Goal: Transaction & Acquisition: Purchase product/service

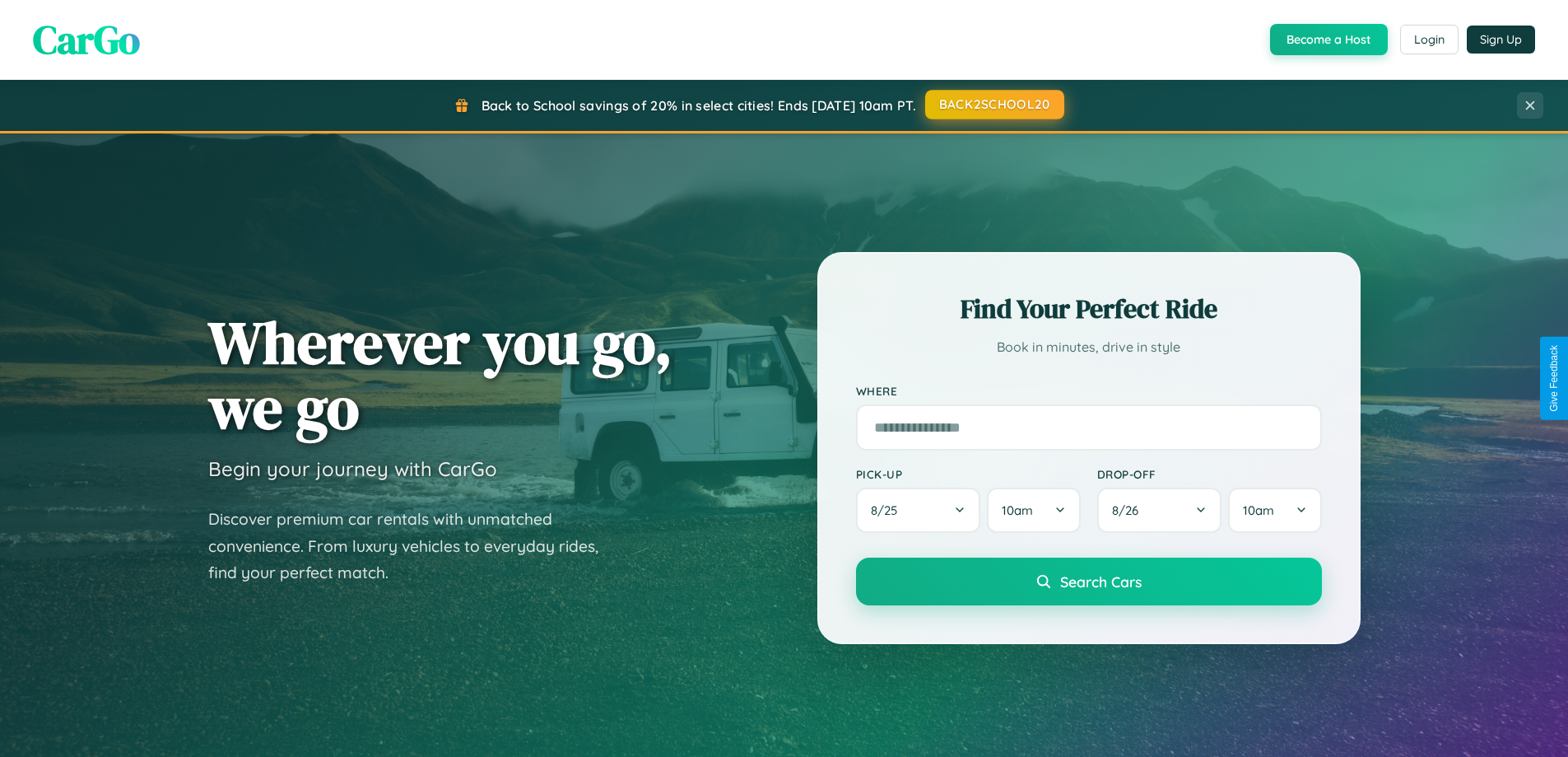
click at [994, 104] on button "BACK2SCHOOL20" at bounding box center [995, 104] width 140 height 30
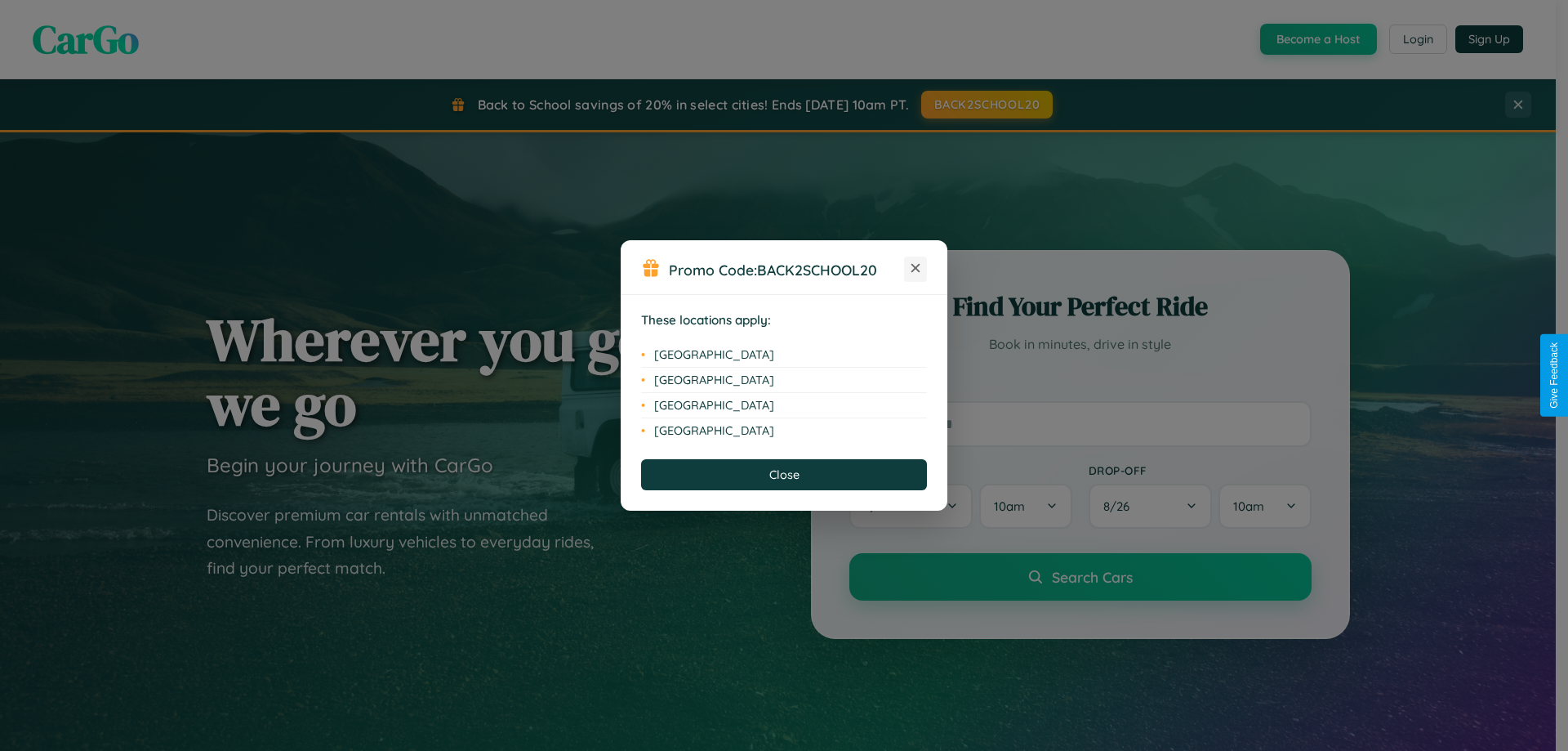
click at [916, 268] on icon at bounding box center [915, 267] width 9 height 9
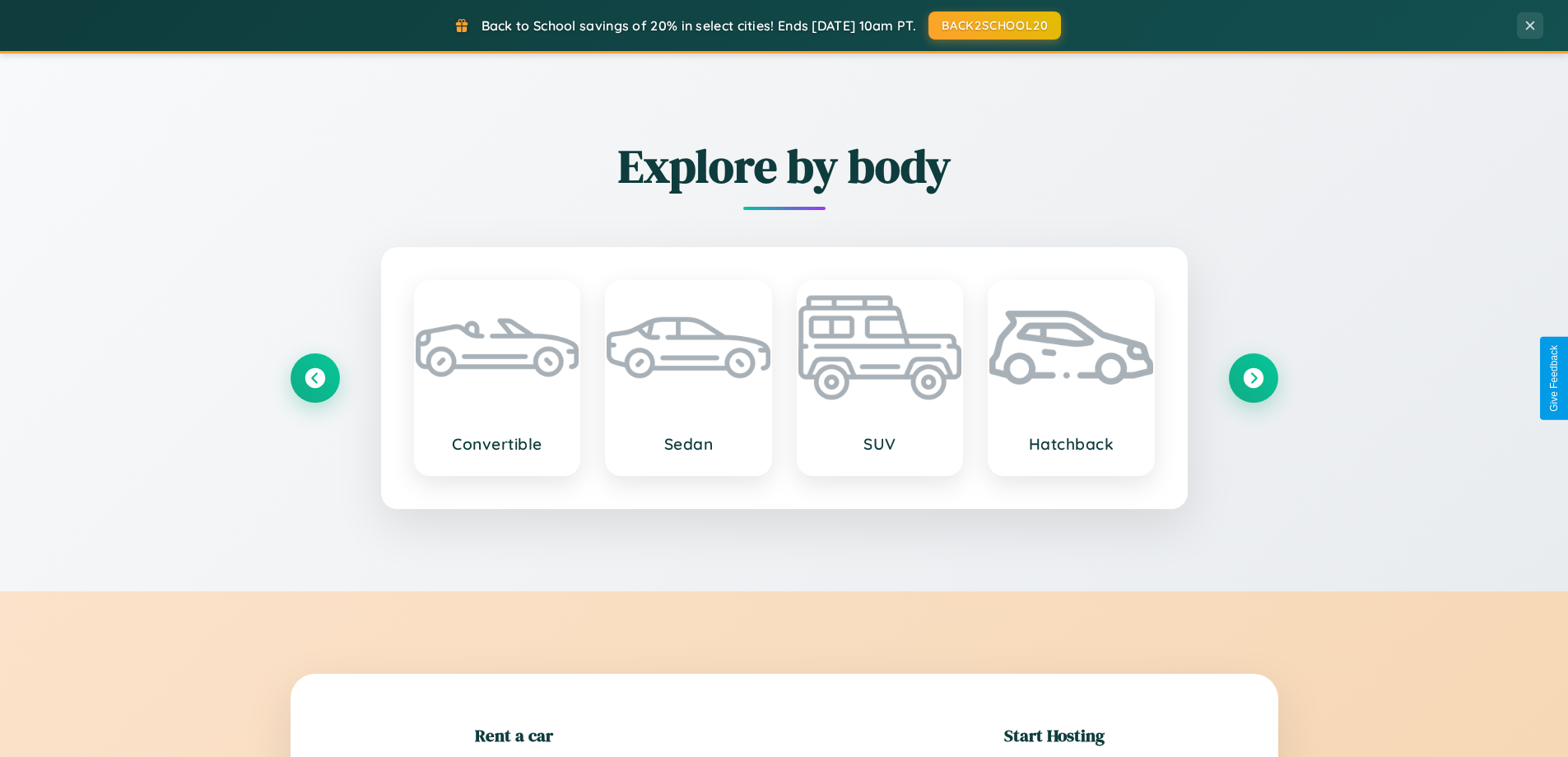
scroll to position [356, 0]
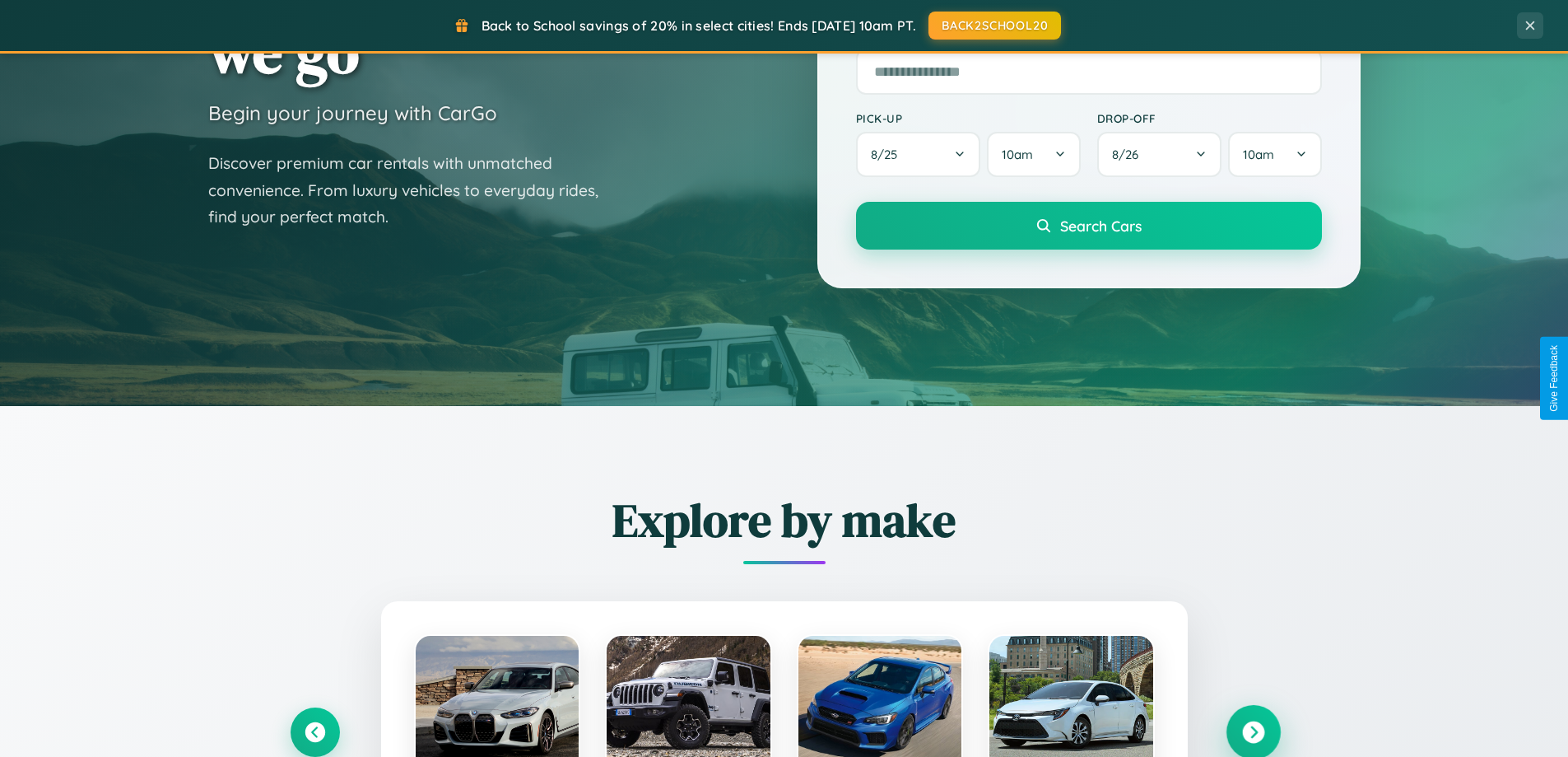
click at [1253, 732] on icon at bounding box center [1253, 732] width 22 height 22
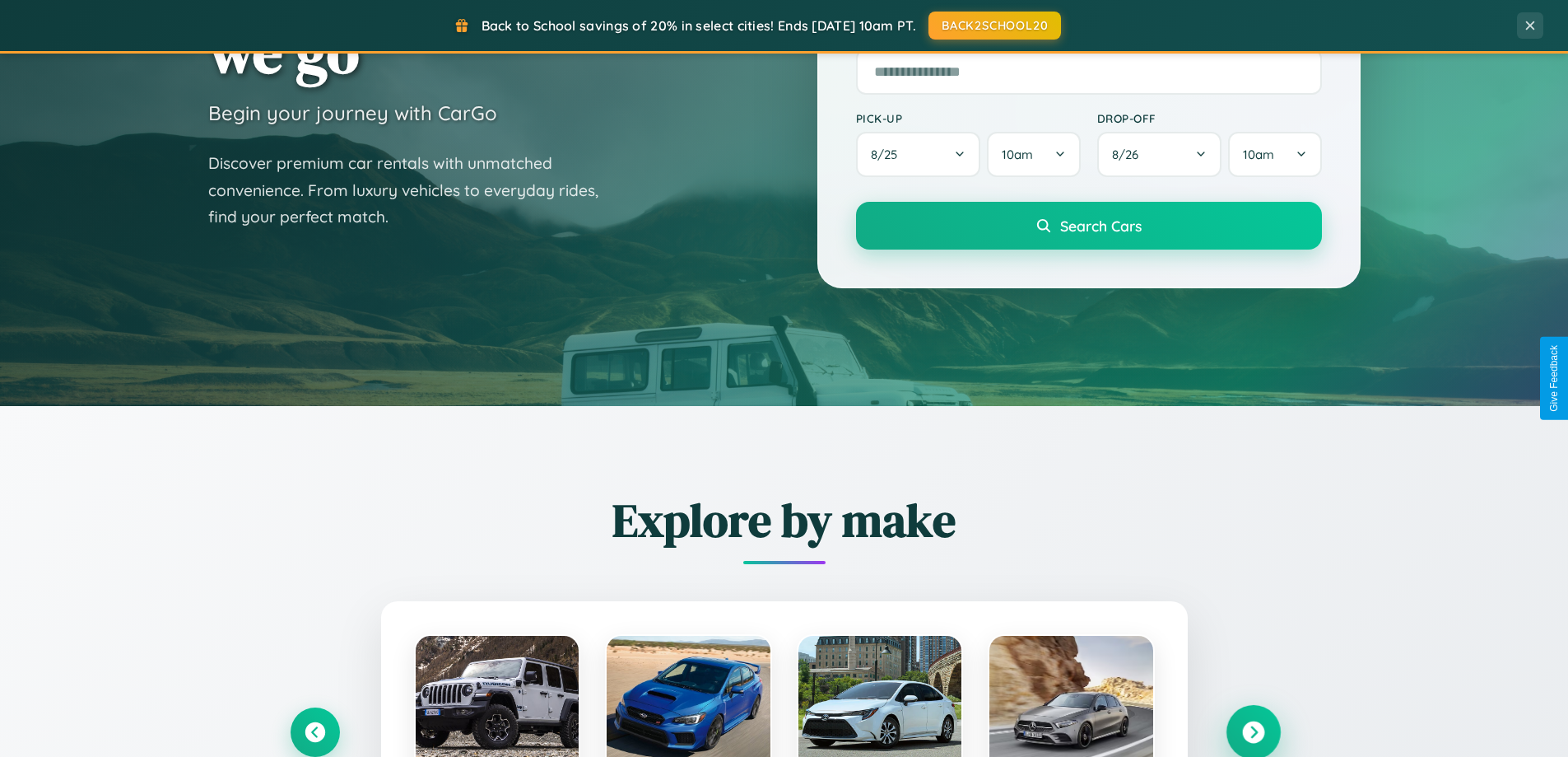
click at [1253, 730] on icon at bounding box center [1253, 732] width 22 height 22
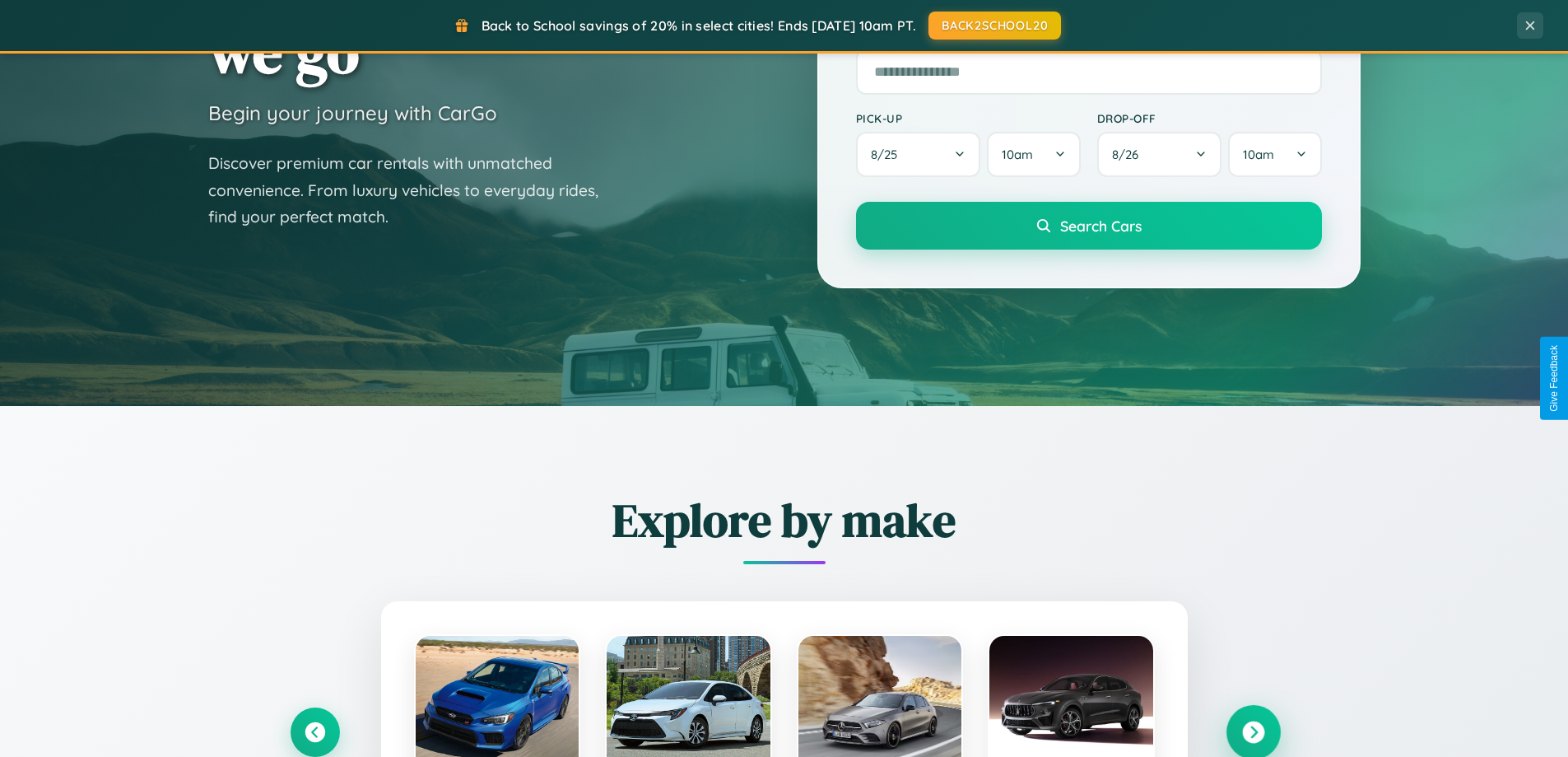
click at [1253, 730] on icon at bounding box center [1253, 732] width 22 height 22
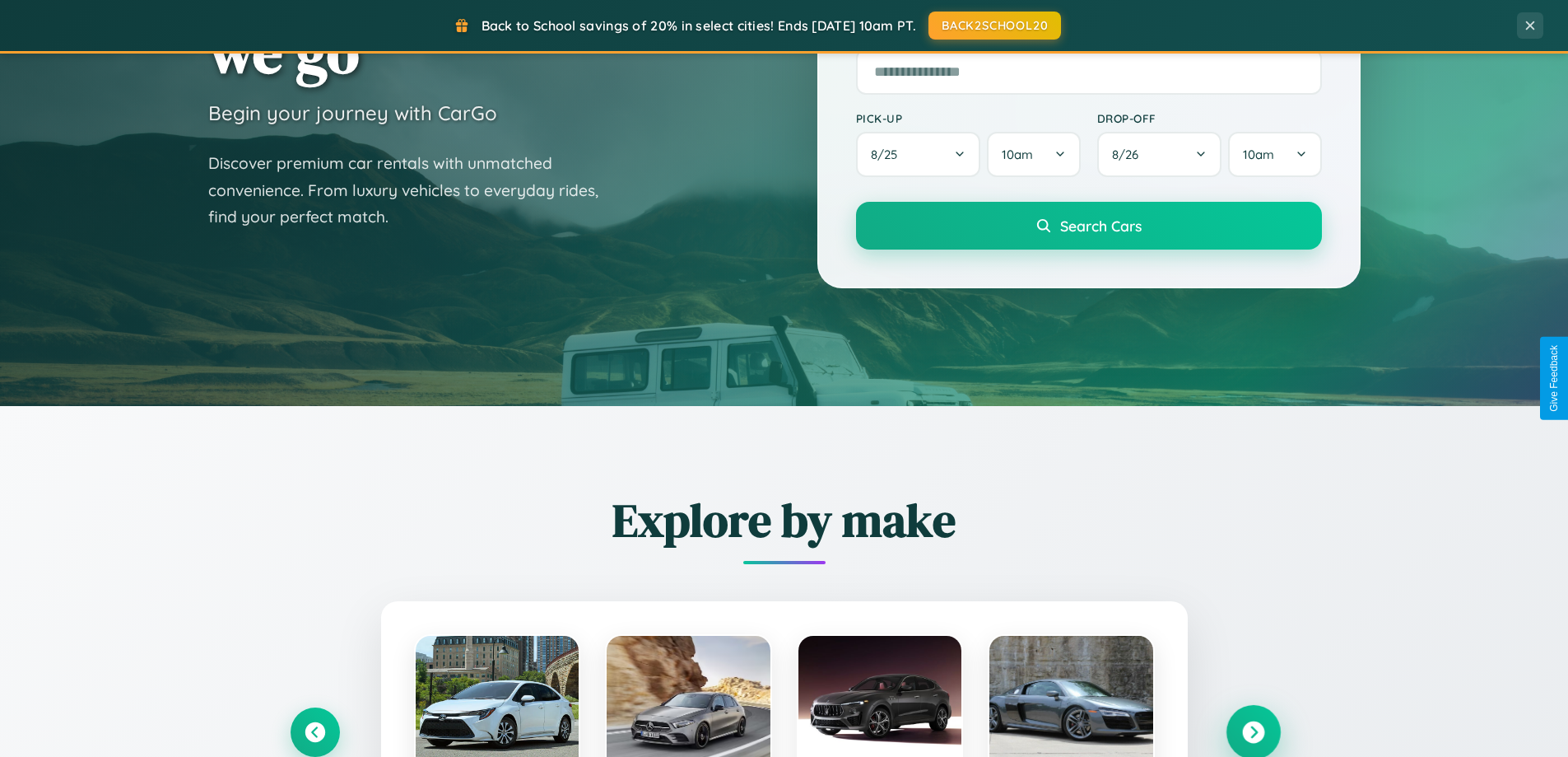
click at [1253, 730] on icon at bounding box center [1253, 732] width 22 height 22
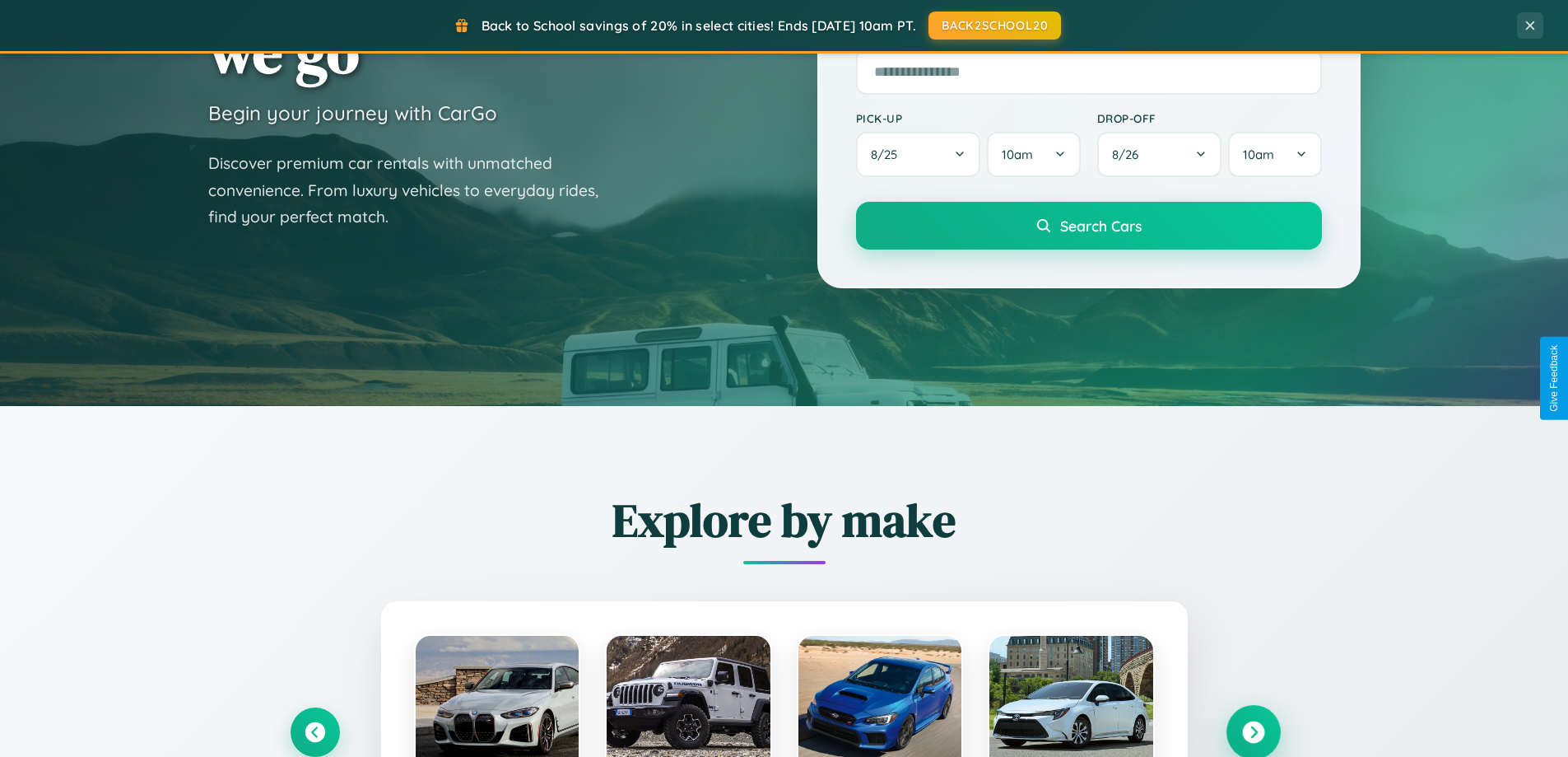
scroll to position [49, 0]
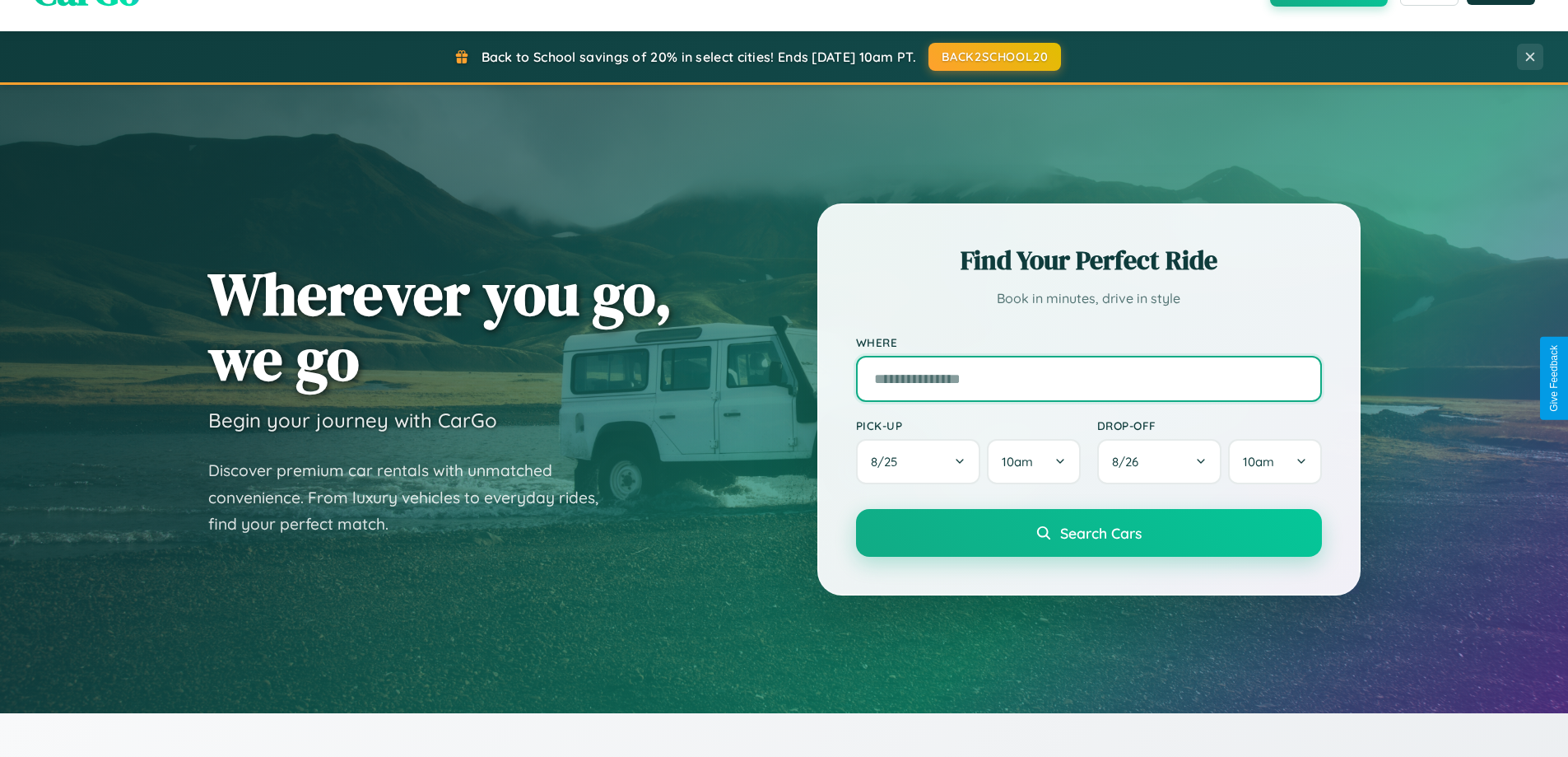
click at [1088, 378] on input "text" at bounding box center [1089, 378] width 466 height 46
type input "*******"
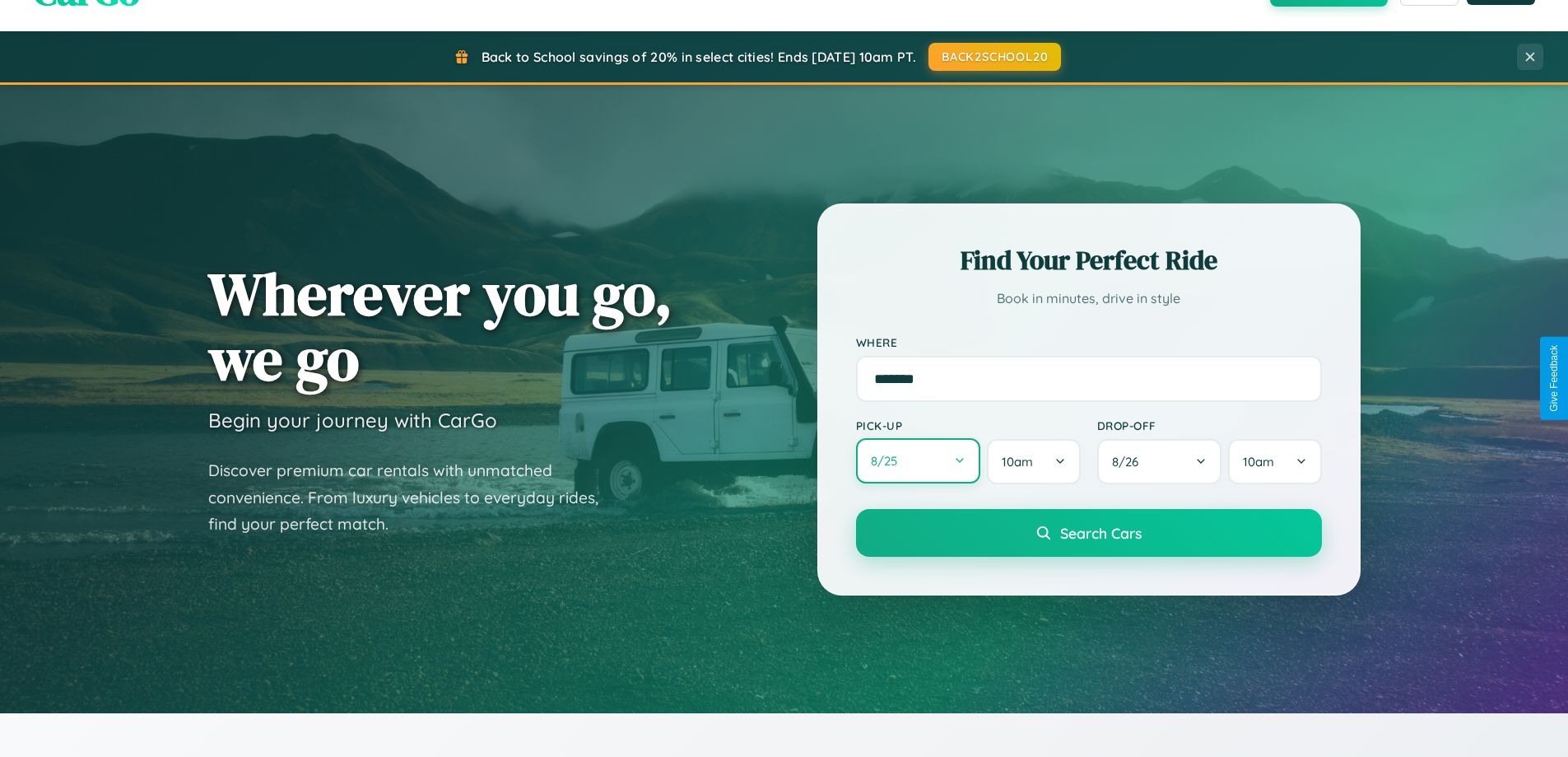
click at [918, 462] on button "8 / 25" at bounding box center [918, 460] width 125 height 45
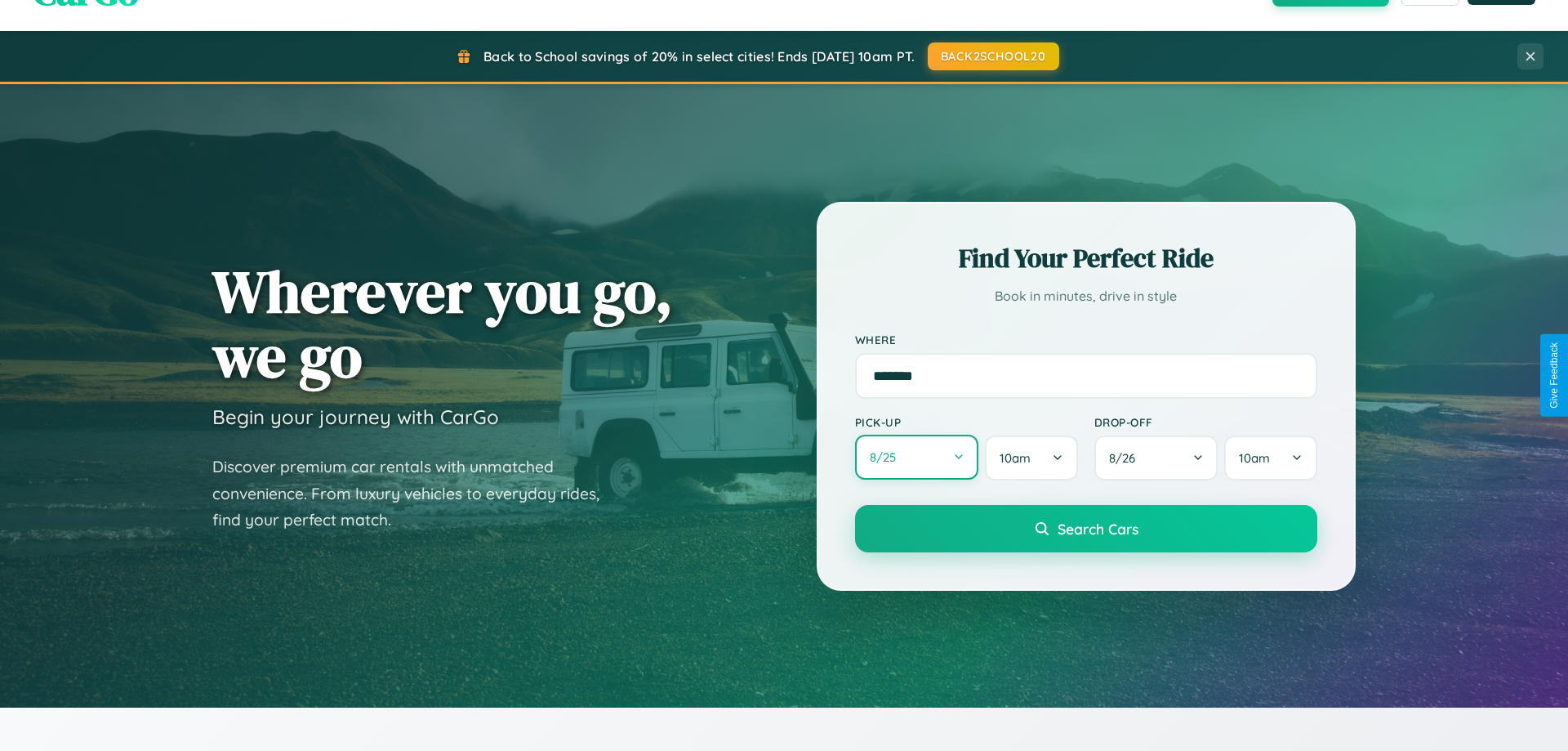
select select "*"
select select "****"
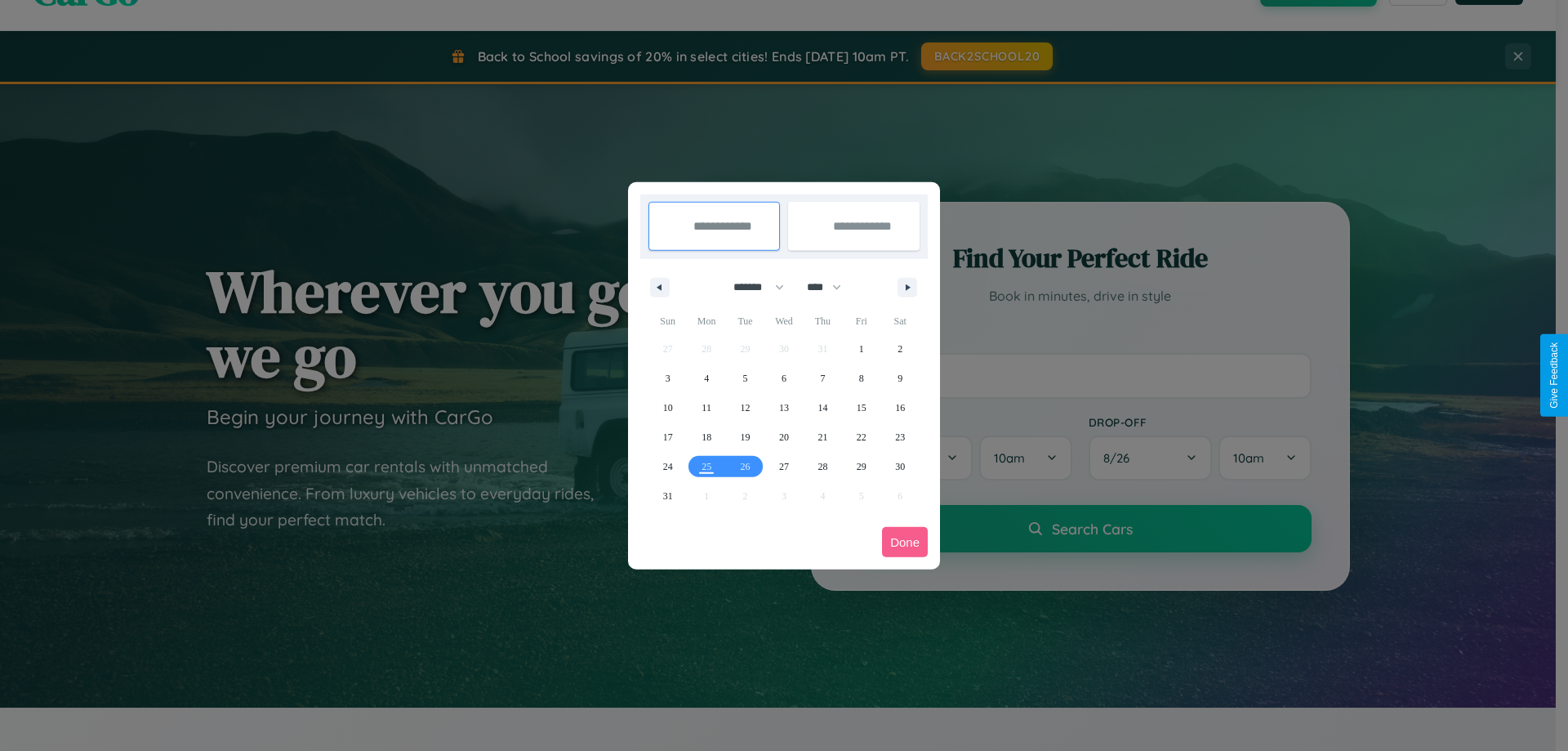
drag, startPoint x: 752, startPoint y: 286, endPoint x: 784, endPoint y: 327, distance: 52.0
click at [752, 286] on select "******* ******** ***** ***** *** **** **** ****** ********* ******* ******** **…" at bounding box center [756, 287] width 69 height 27
select select "*"
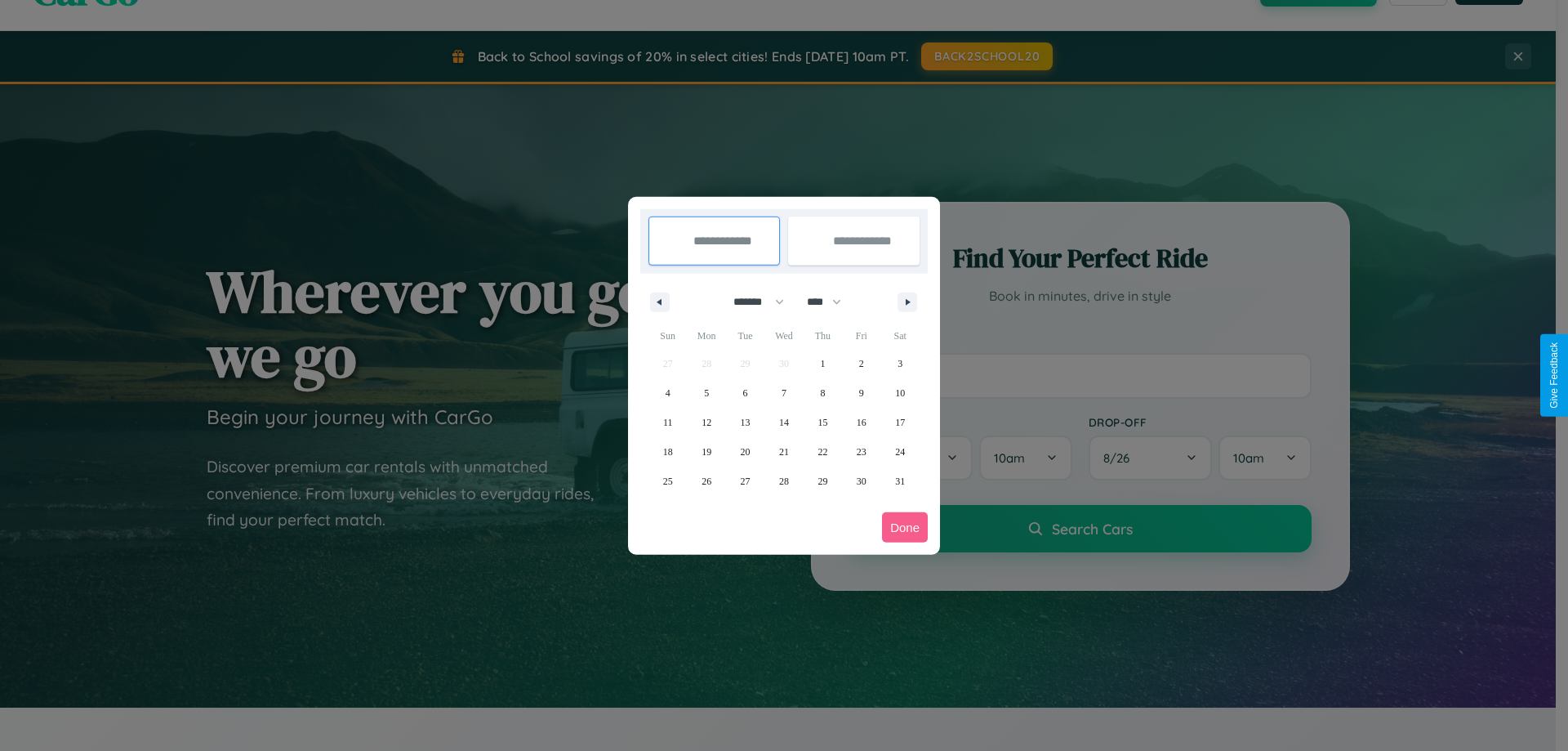
drag, startPoint x: 831, startPoint y: 302, endPoint x: 784, endPoint y: 327, distance: 53.2
click at [831, 302] on select "**** **** **** **** **** **** **** **** **** **** **** **** **** **** **** ****…" at bounding box center [824, 302] width 49 height 27
select select "****"
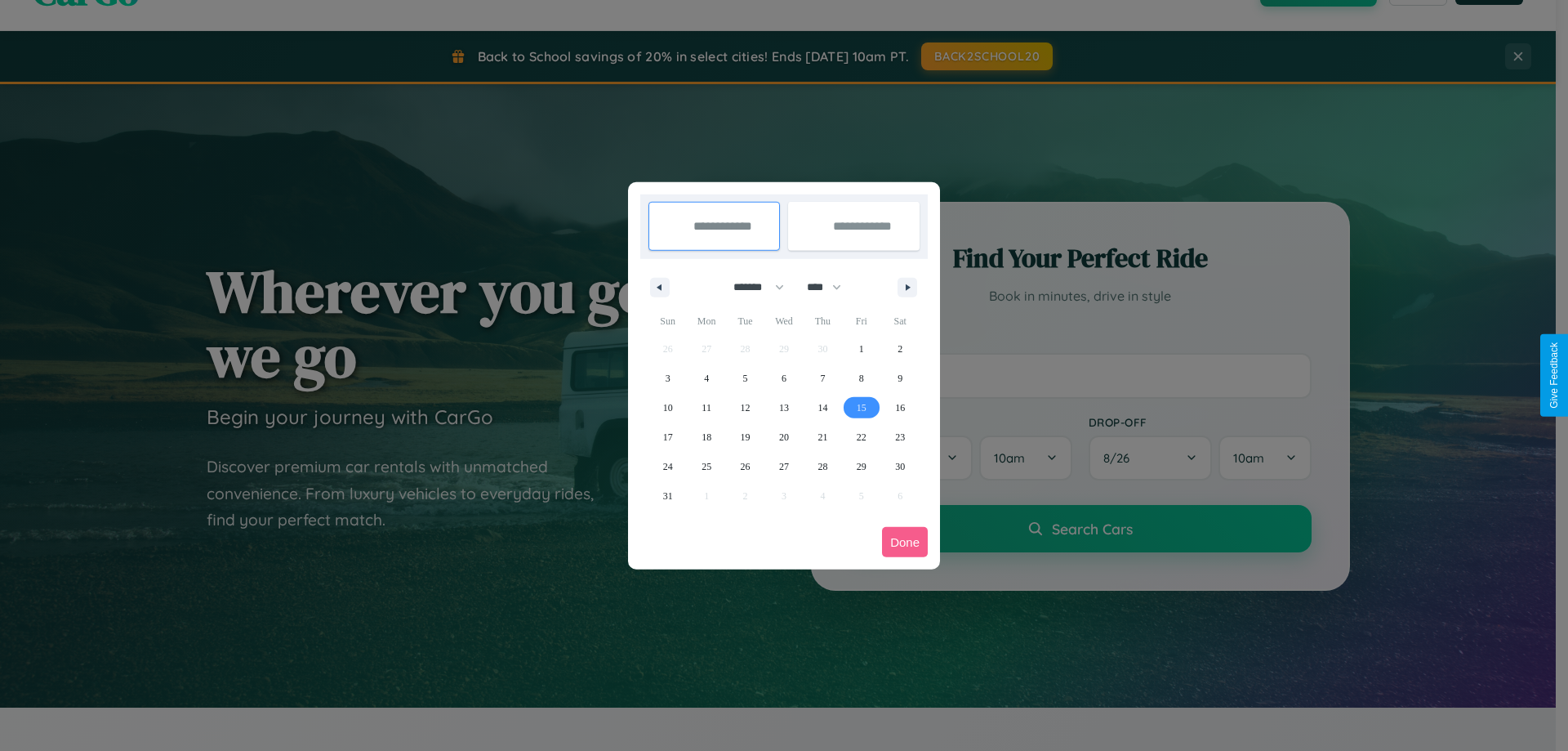
click at [861, 407] on span "15" at bounding box center [862, 407] width 9 height 29
type input "**********"
click at [706, 466] on span "25" at bounding box center [706, 466] width 9 height 29
type input "**********"
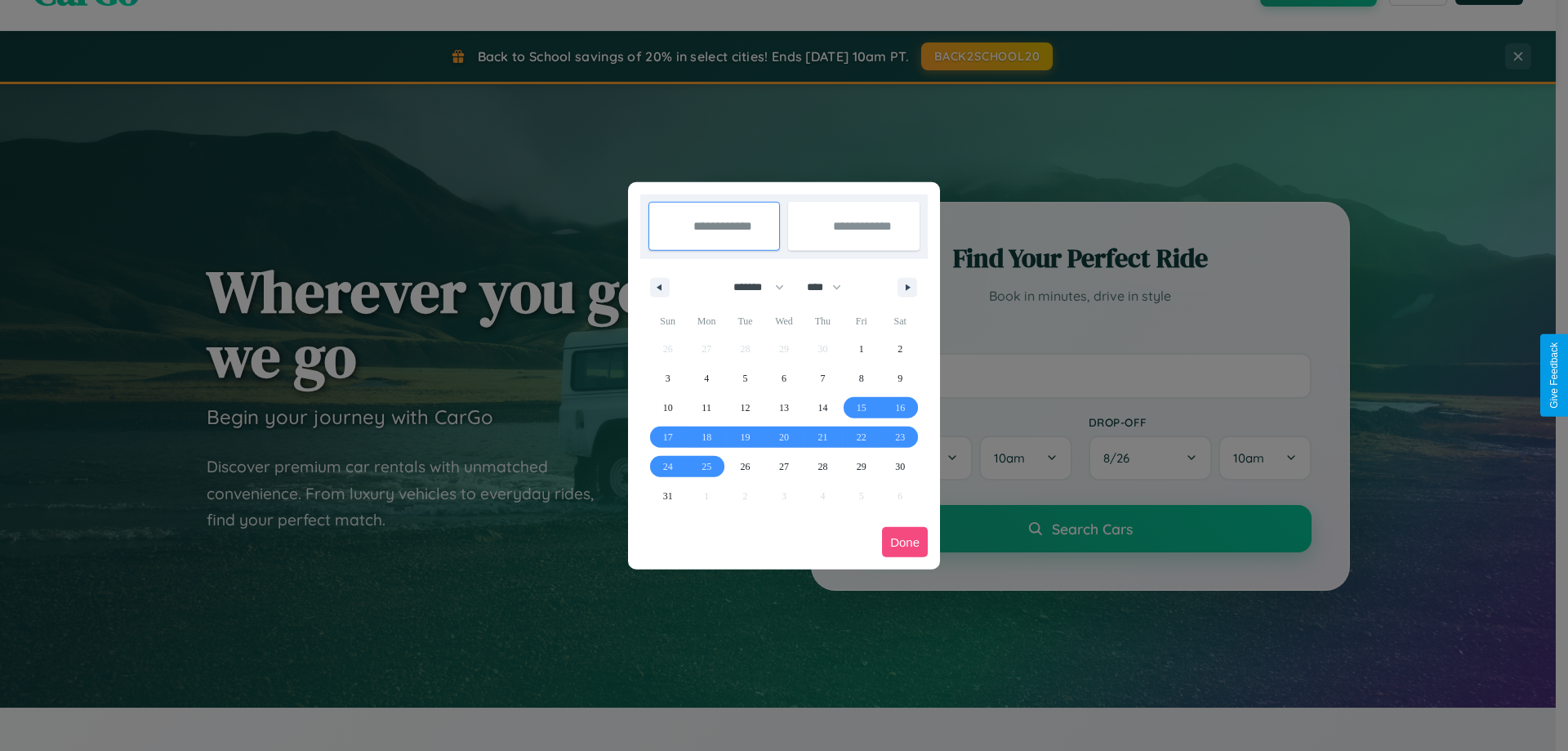
click at [905, 541] on button "Done" at bounding box center [904, 542] width 46 height 30
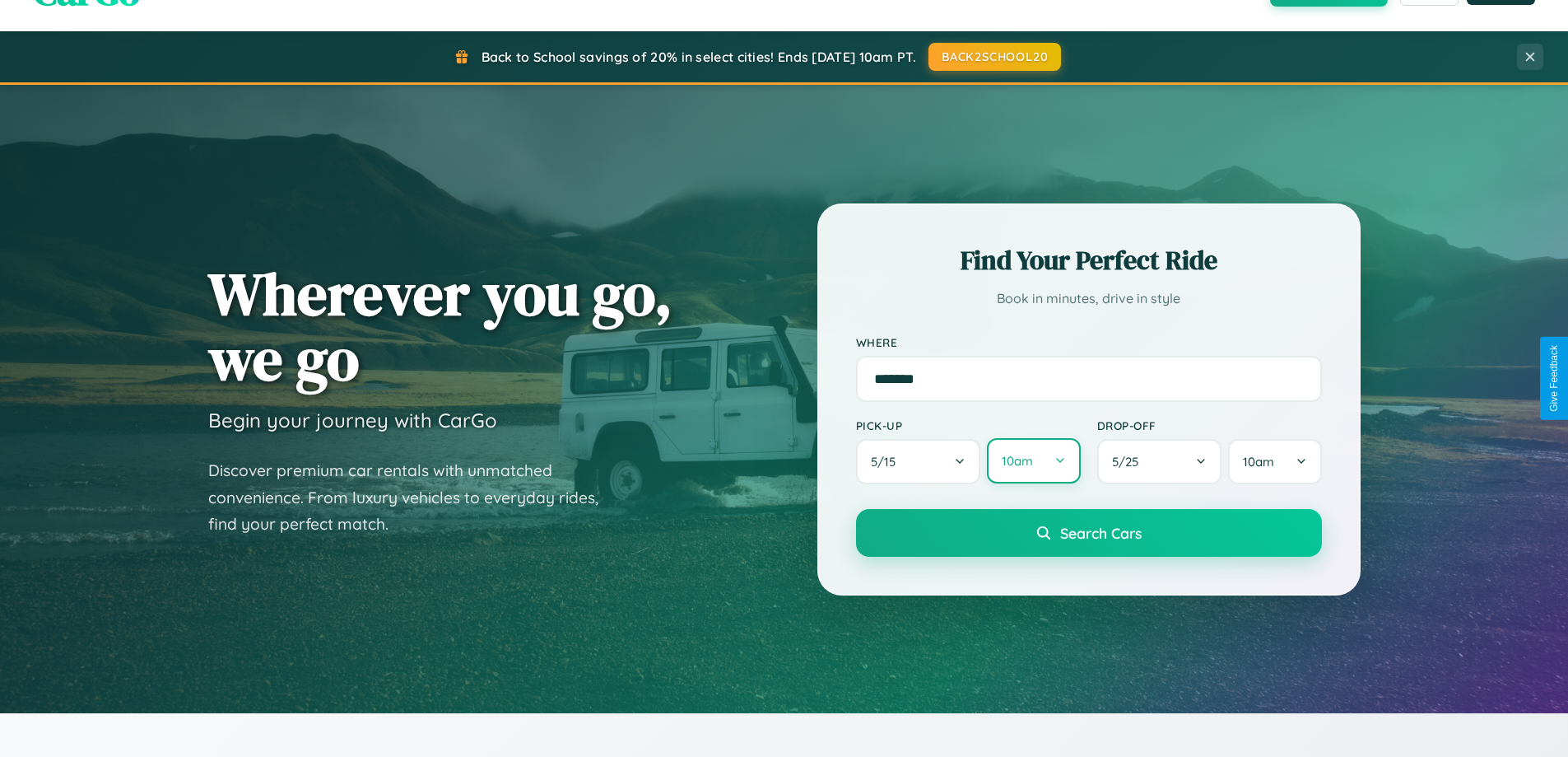
click at [1033, 461] on button "10am" at bounding box center [1033, 460] width 93 height 45
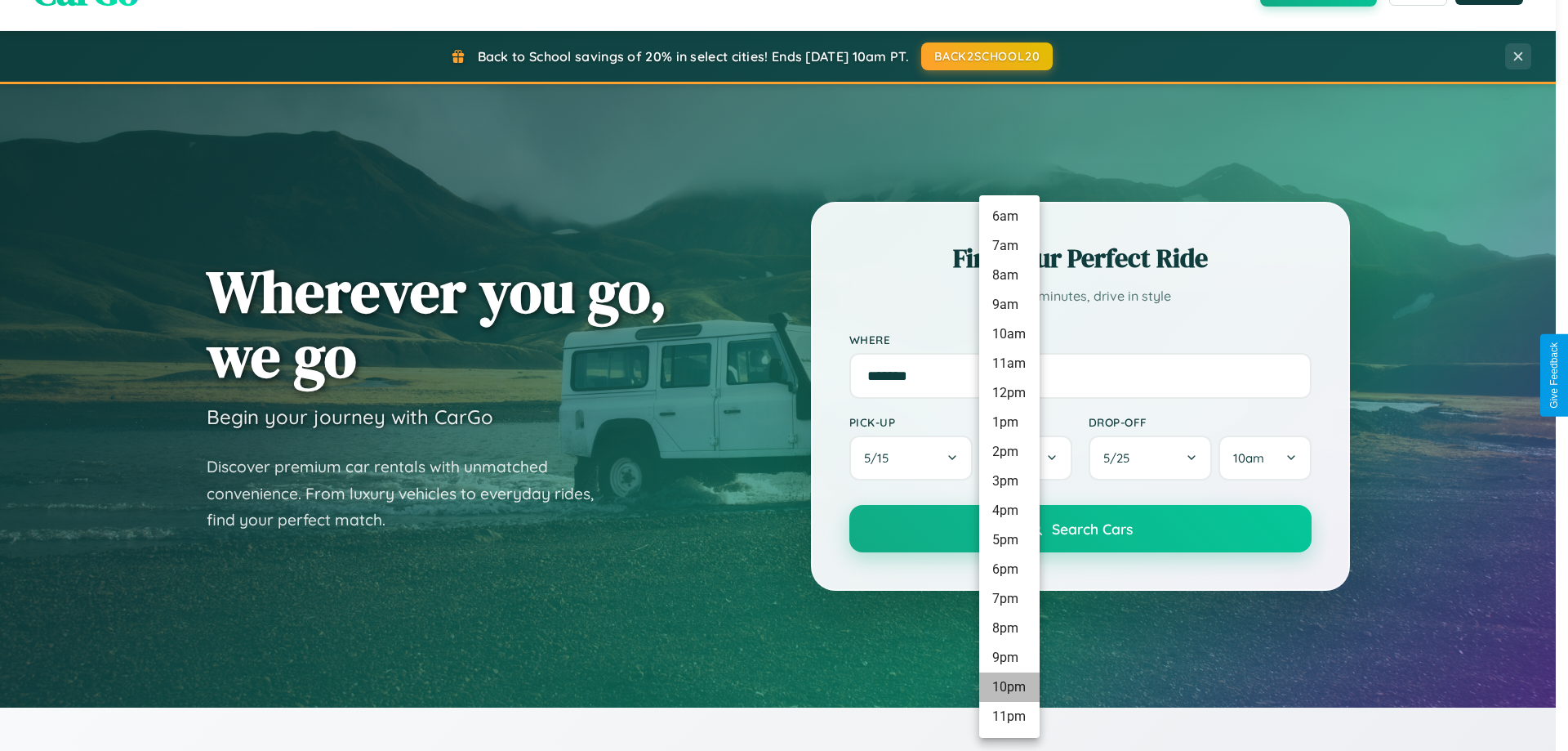
click at [1009, 687] on li "10pm" at bounding box center [1010, 687] width 61 height 29
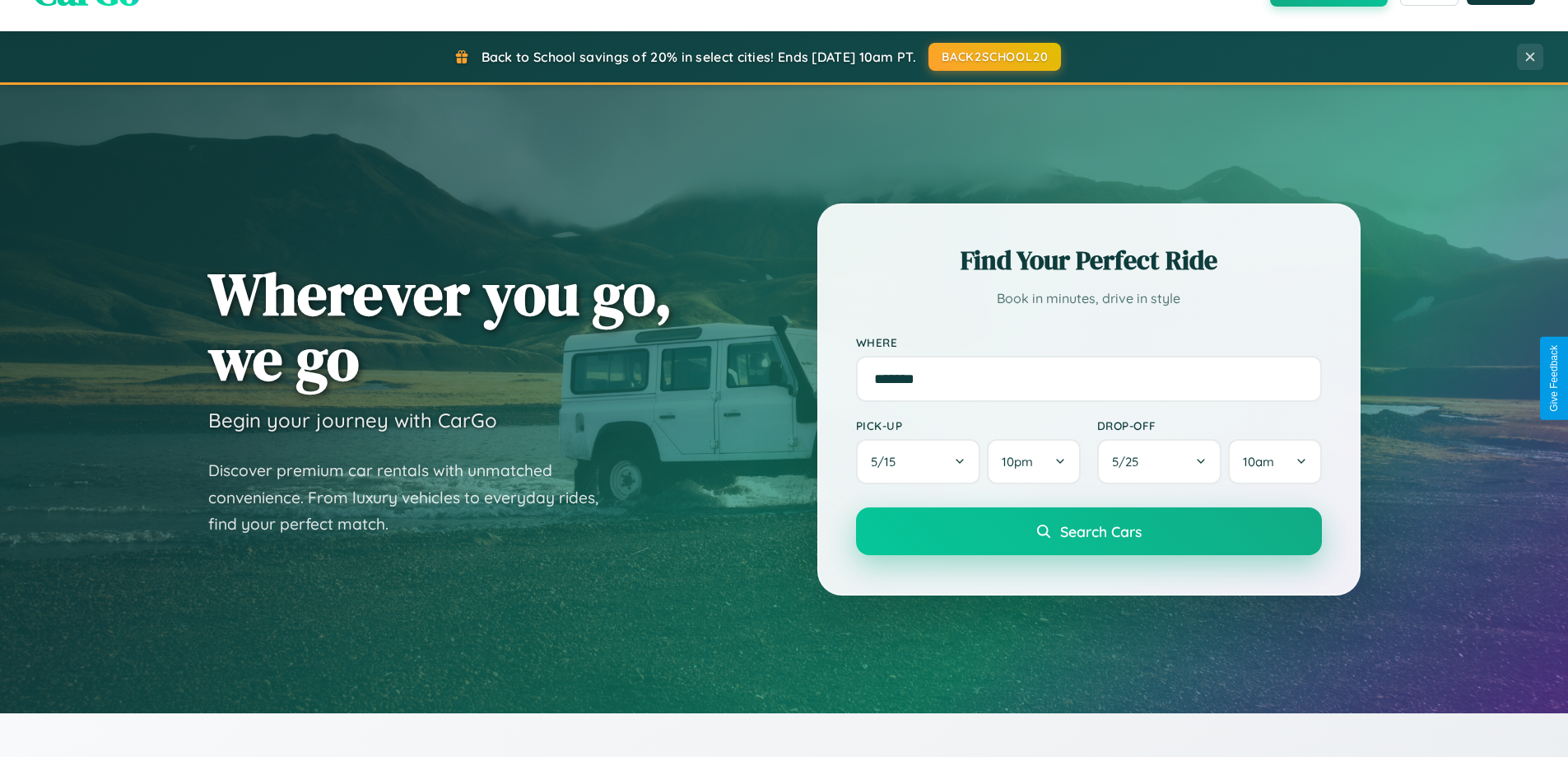
click at [1088, 532] on span "Search Cars" at bounding box center [1101, 530] width 81 height 18
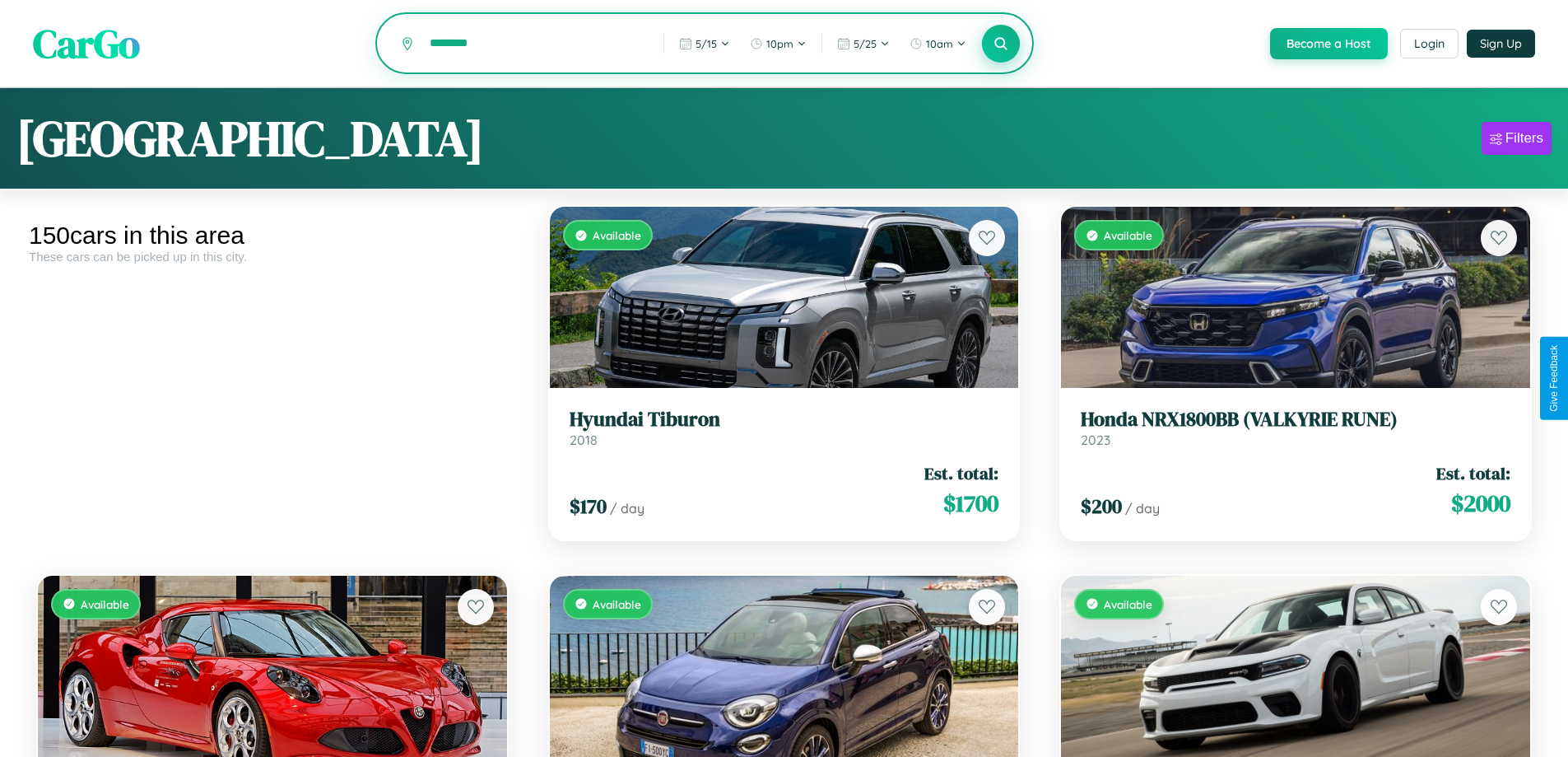
type input "********"
click at [1000, 45] on icon at bounding box center [1001, 43] width 15 height 15
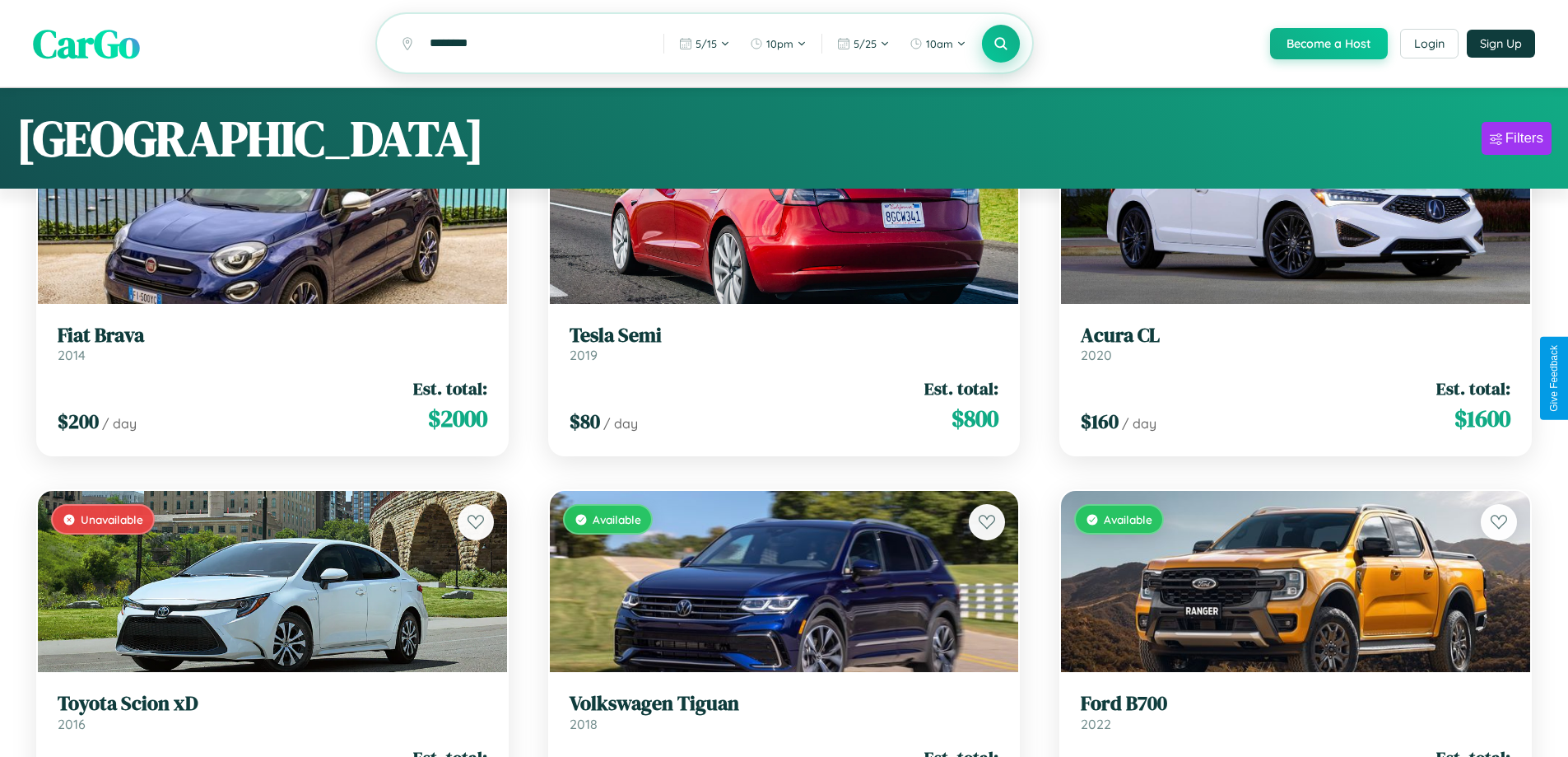
scroll to position [99, 0]
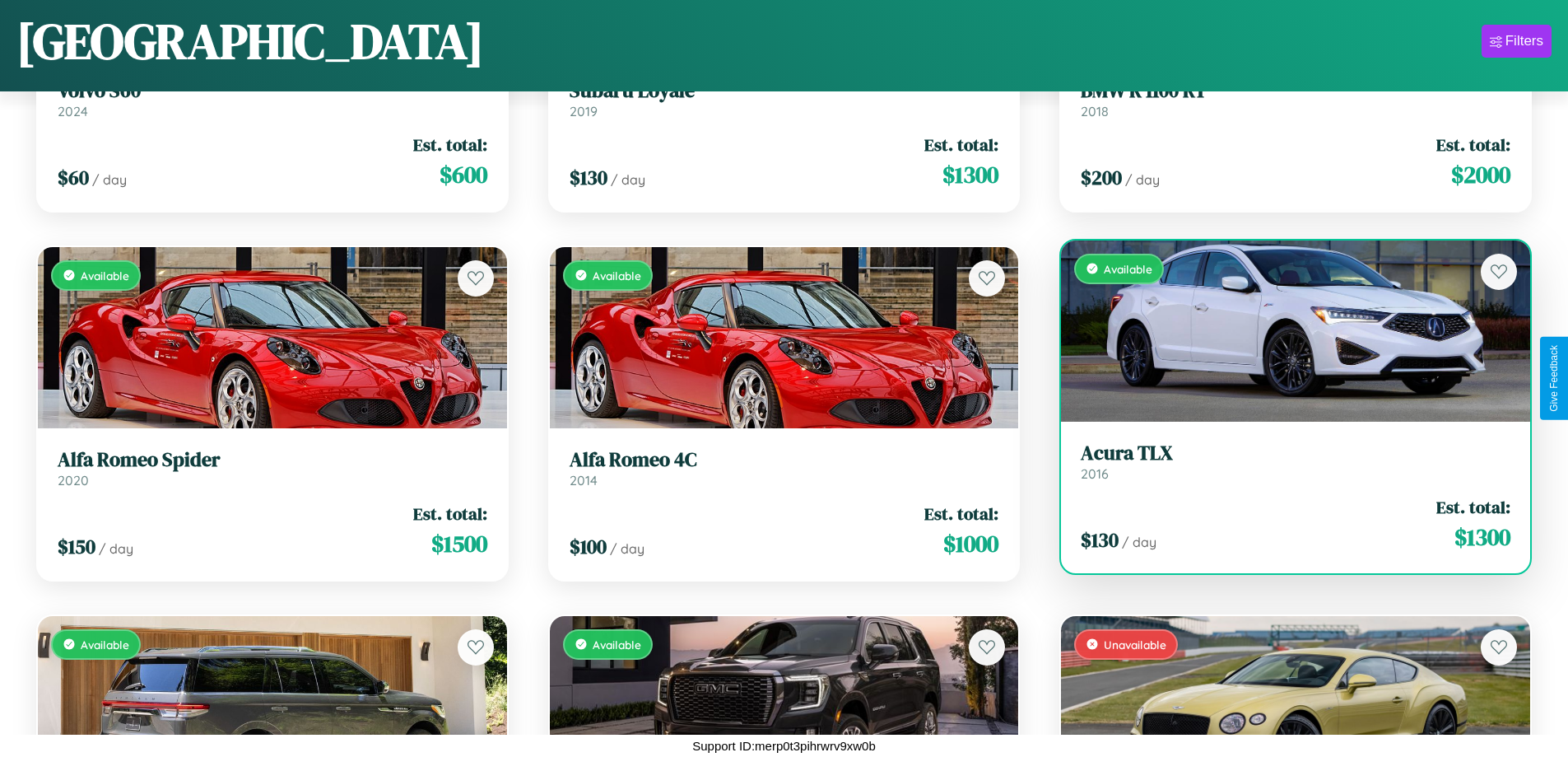
click at [1285, 461] on h3 "Acura TLX" at bounding box center [1296, 453] width 430 height 24
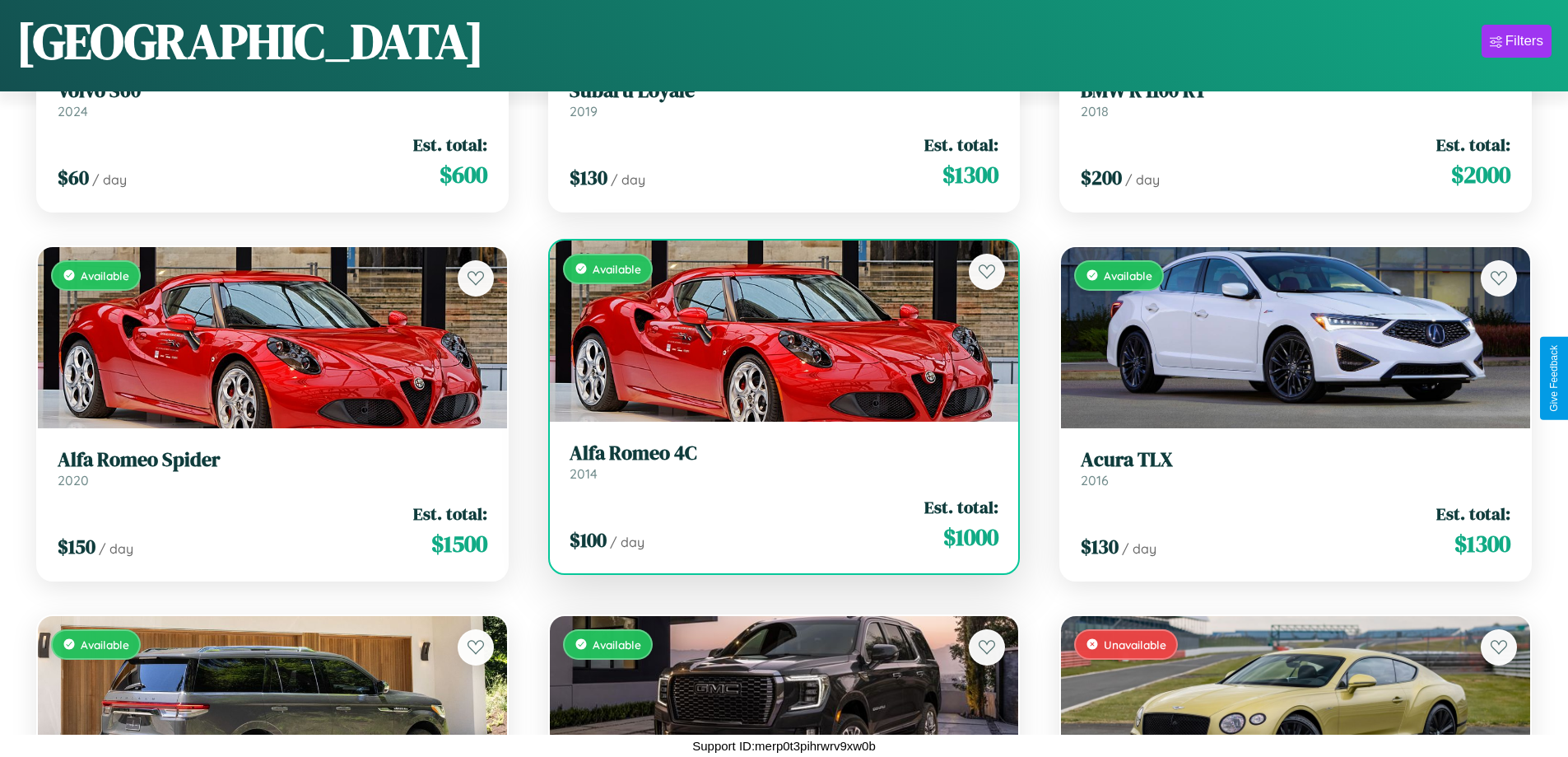
scroll to position [4657, 0]
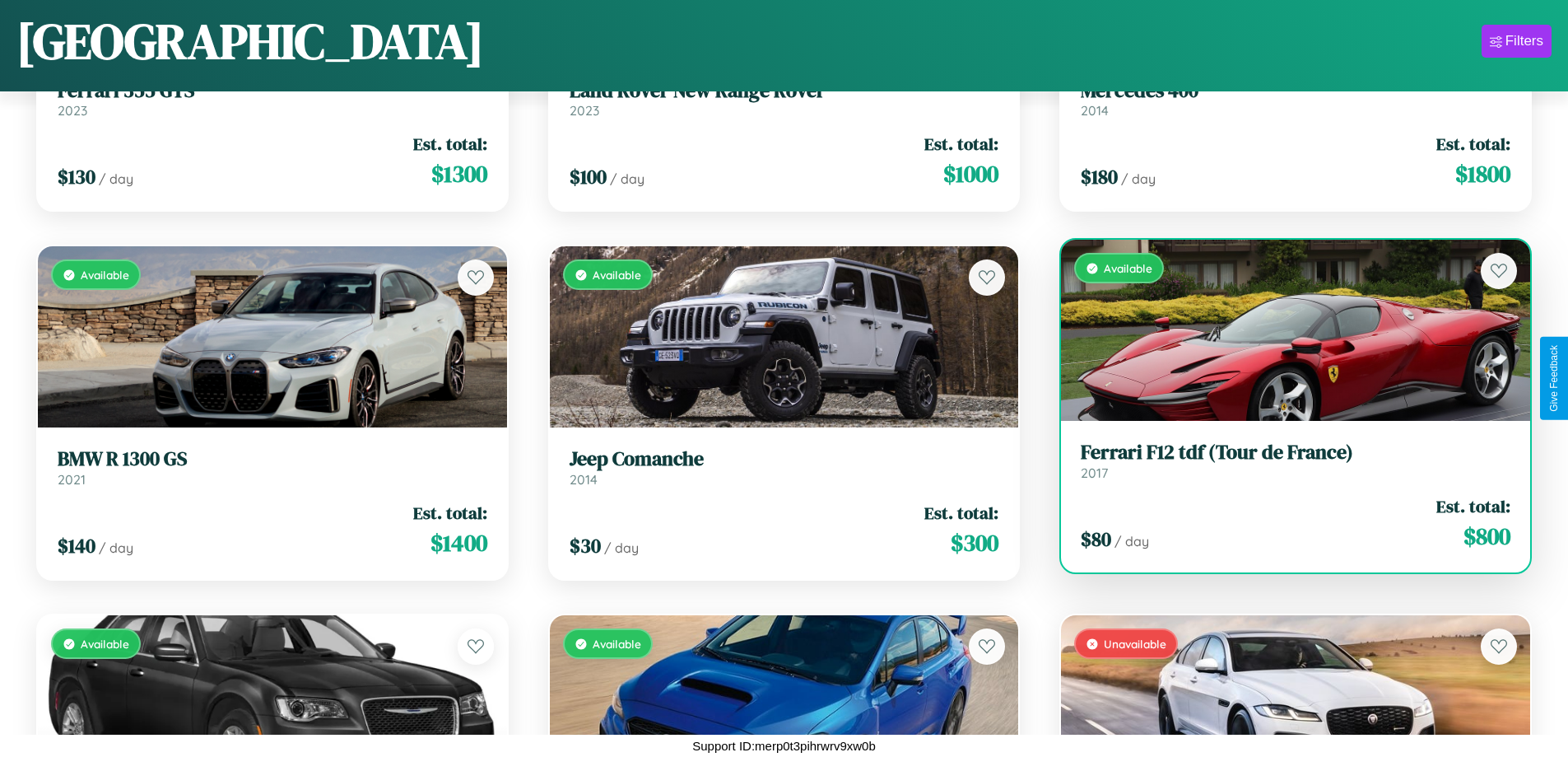
click at [1285, 466] on link "Ferrari F12 tdf (Tour de France) 2017" at bounding box center [1296, 461] width 430 height 40
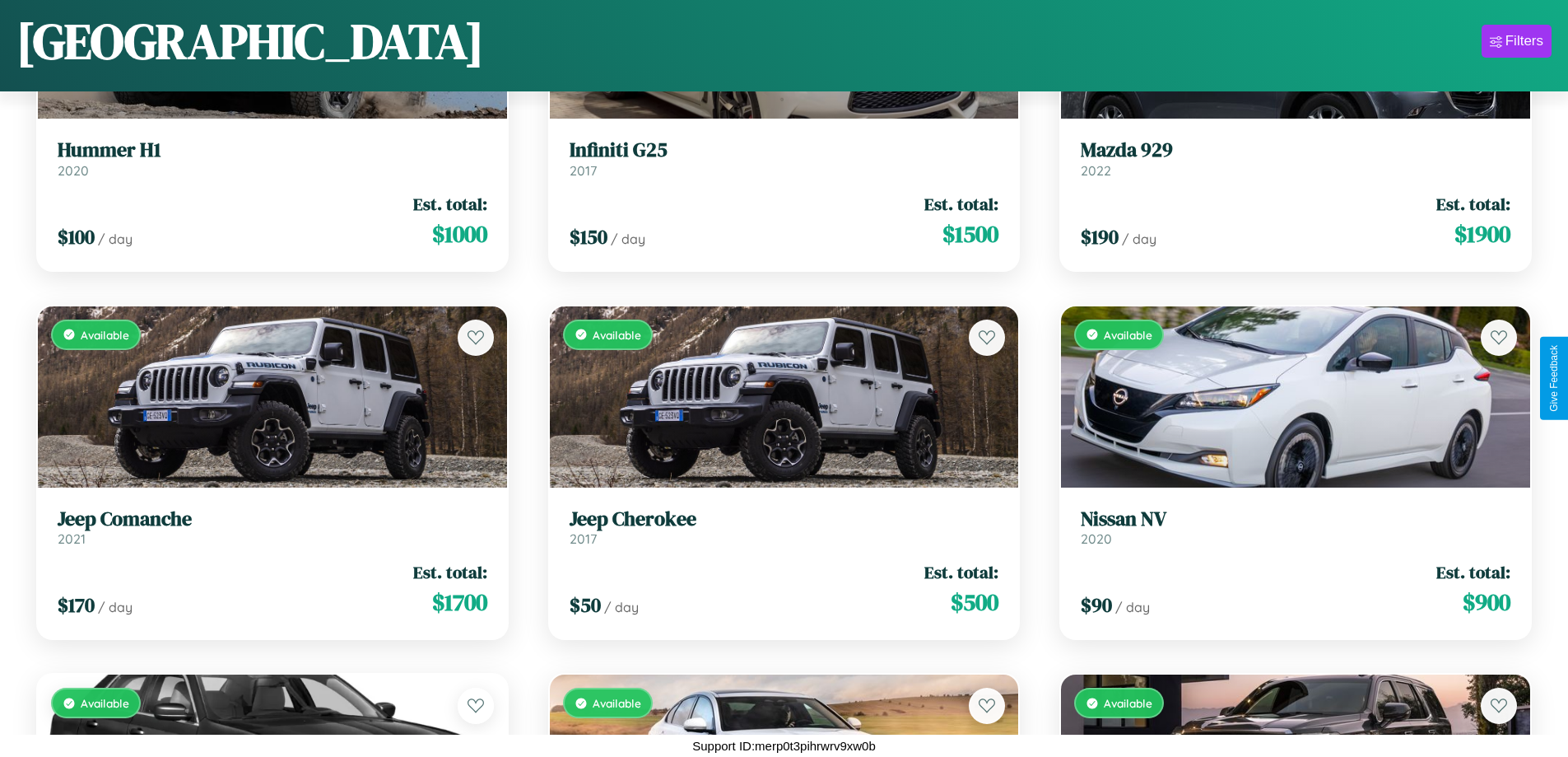
scroll to position [7974, 0]
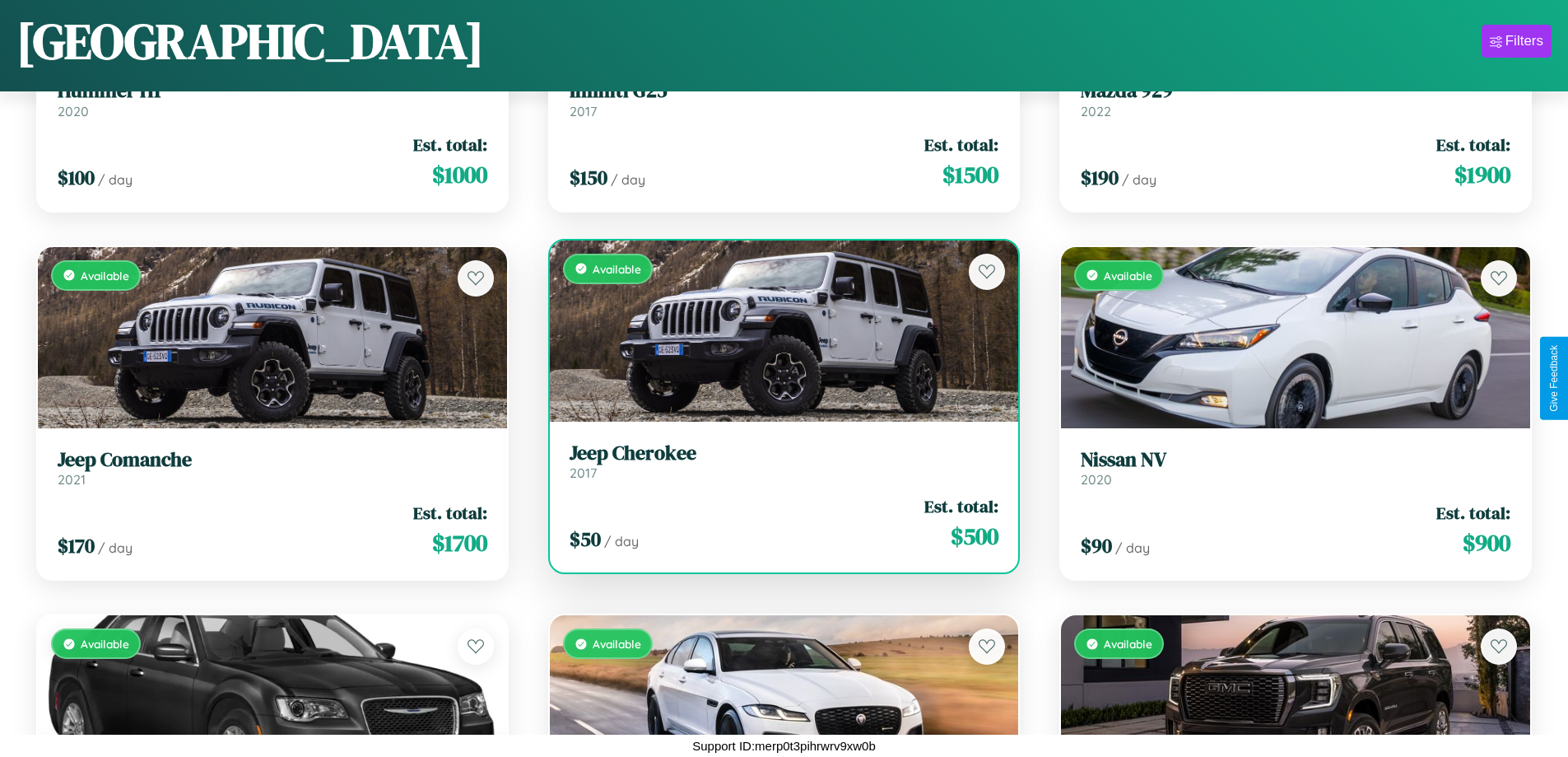
click at [777, 461] on h3 "Jeep Cherokee" at bounding box center [784, 453] width 430 height 24
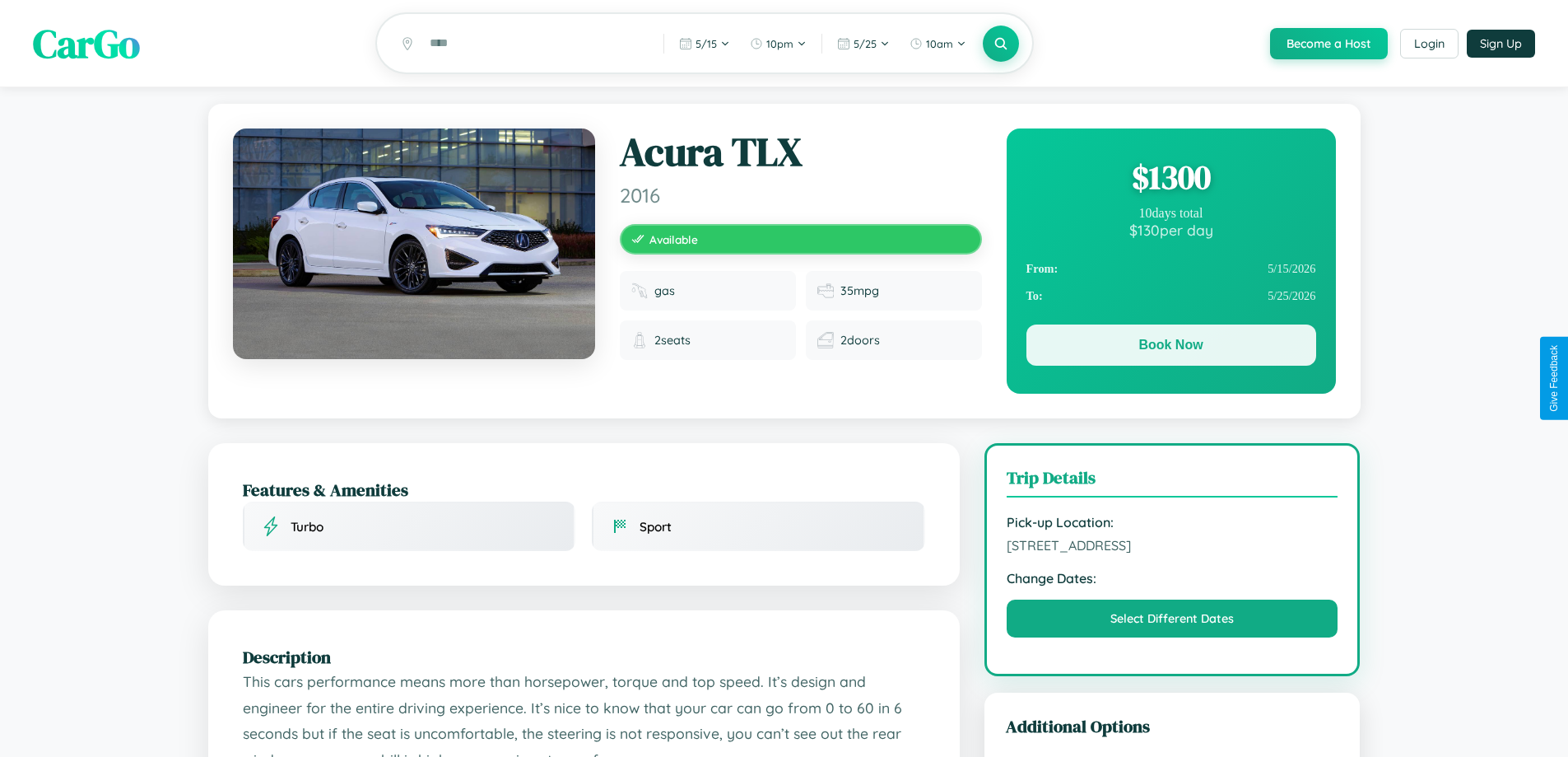
click at [1171, 348] on button "Book Now" at bounding box center [1171, 344] width 290 height 41
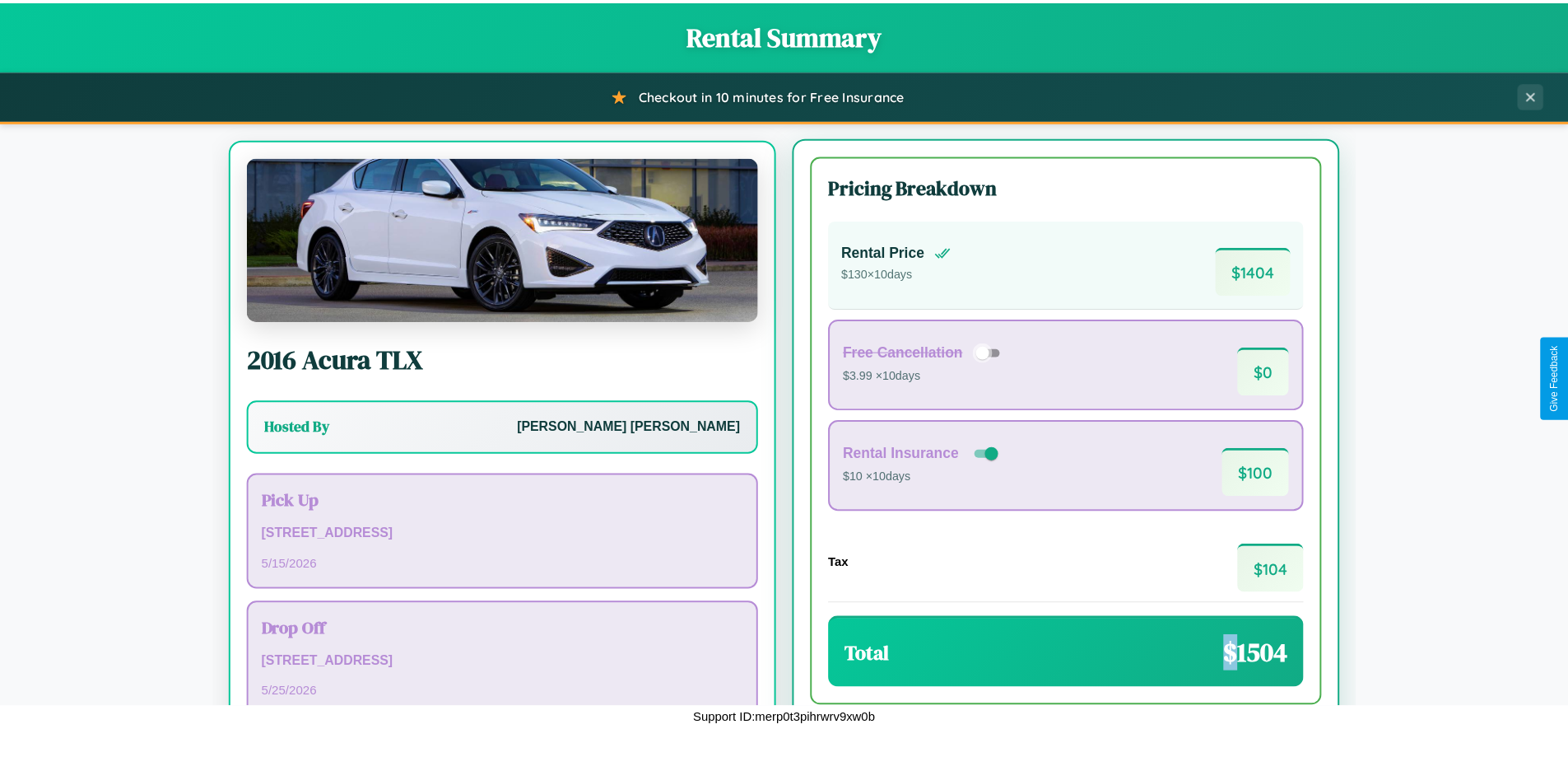
scroll to position [76, 0]
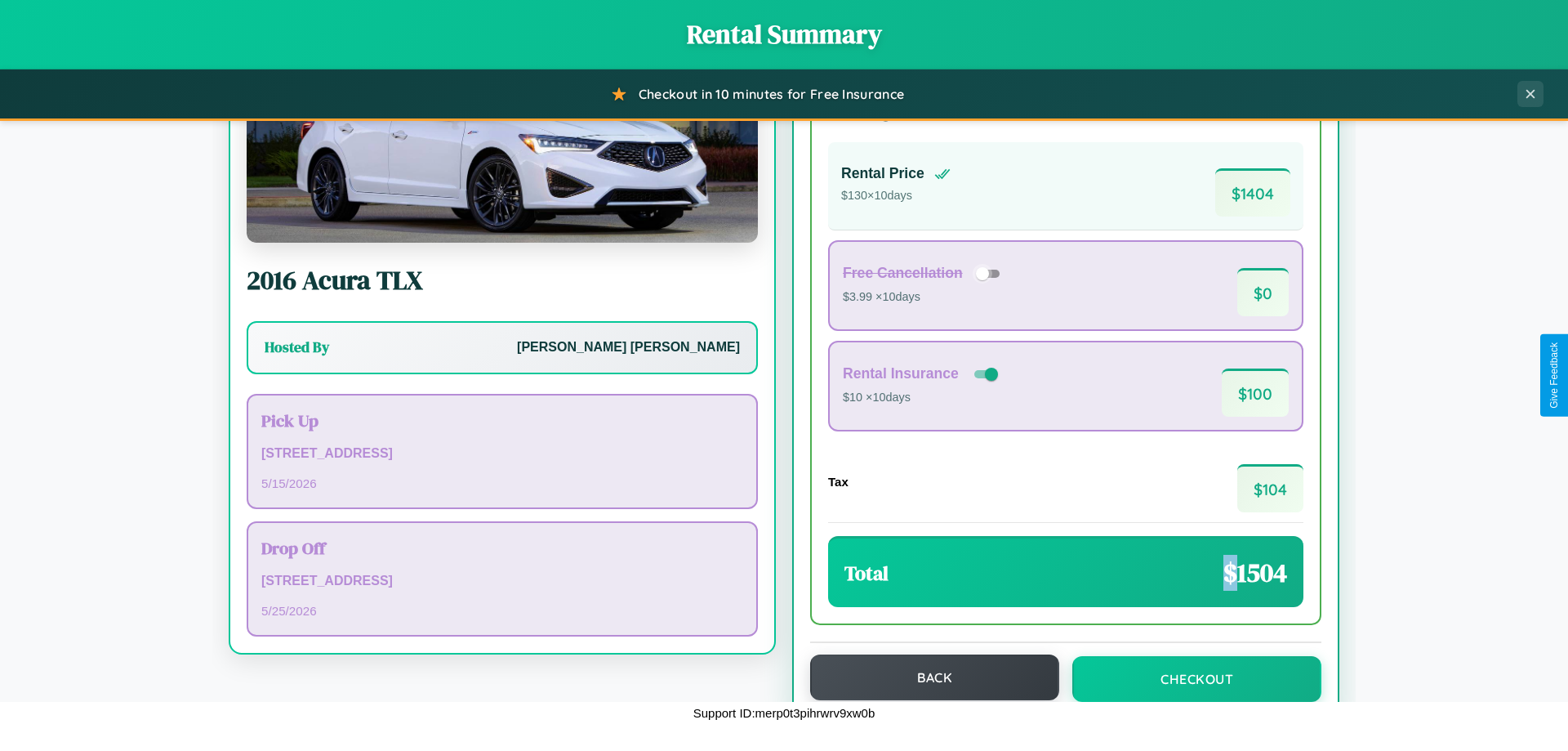
click at [927, 678] on button "Back" at bounding box center [935, 677] width 249 height 46
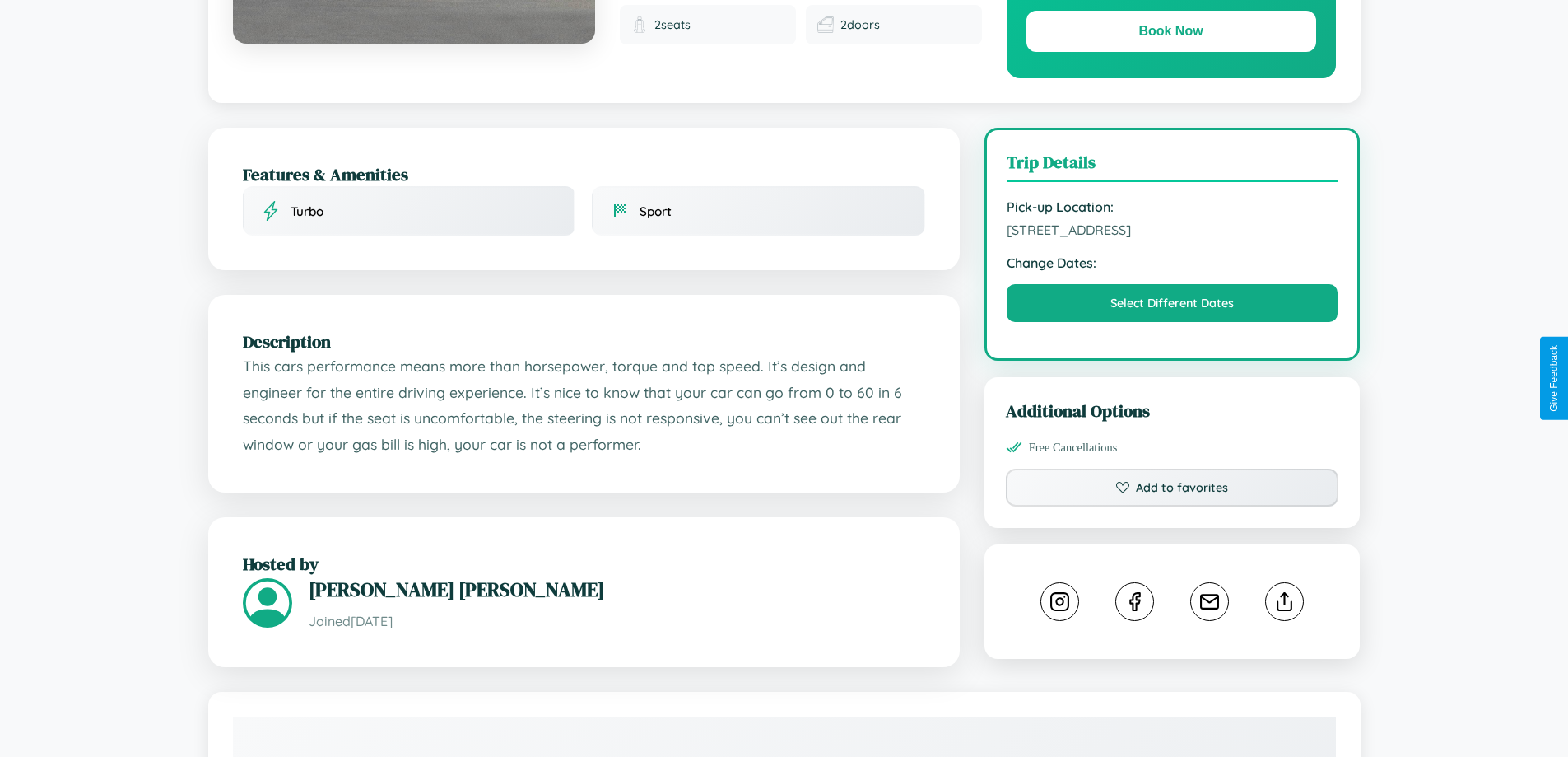
scroll to position [557, 0]
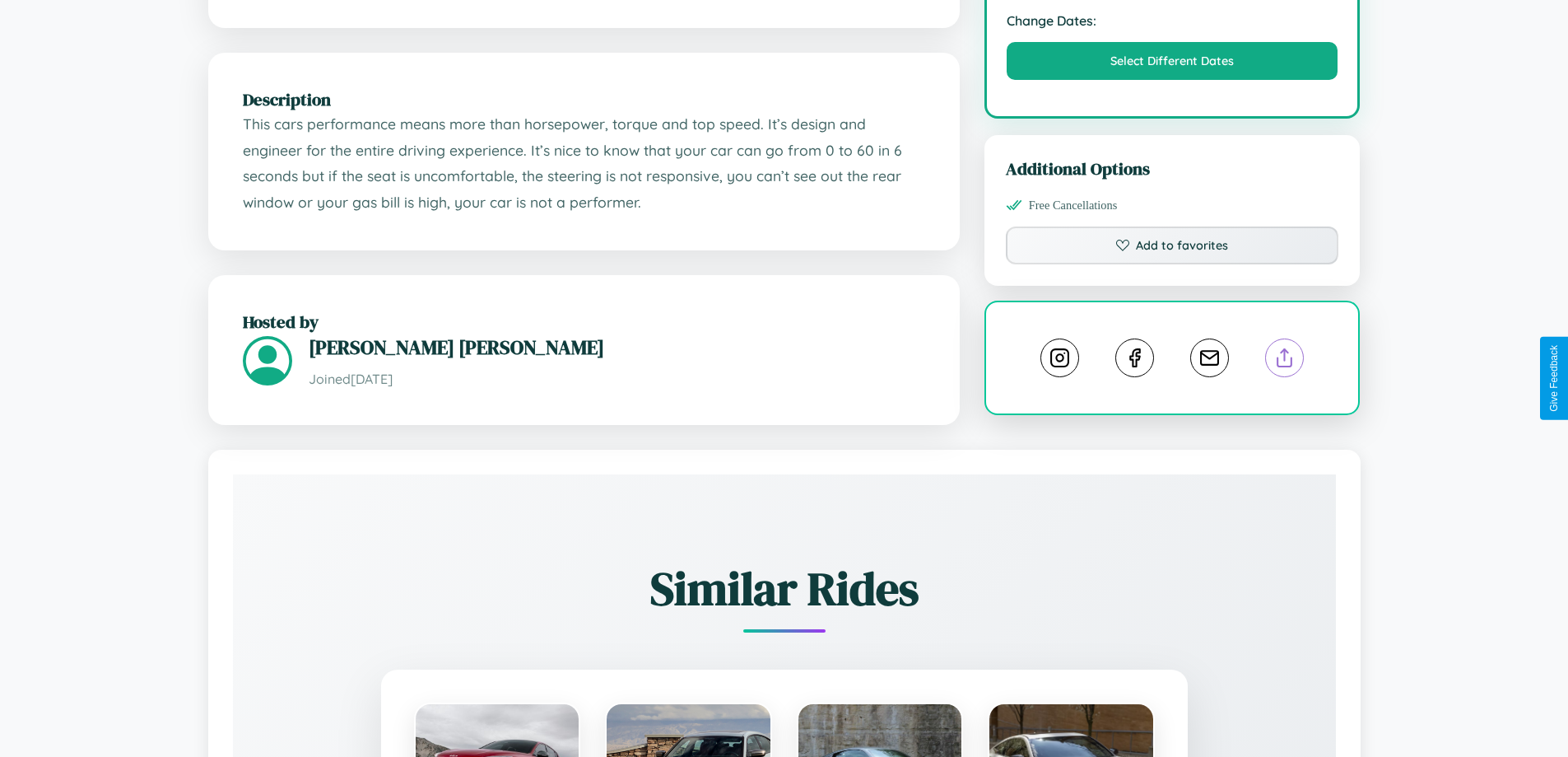
click at [1285, 360] on line at bounding box center [1285, 355] width 0 height 11
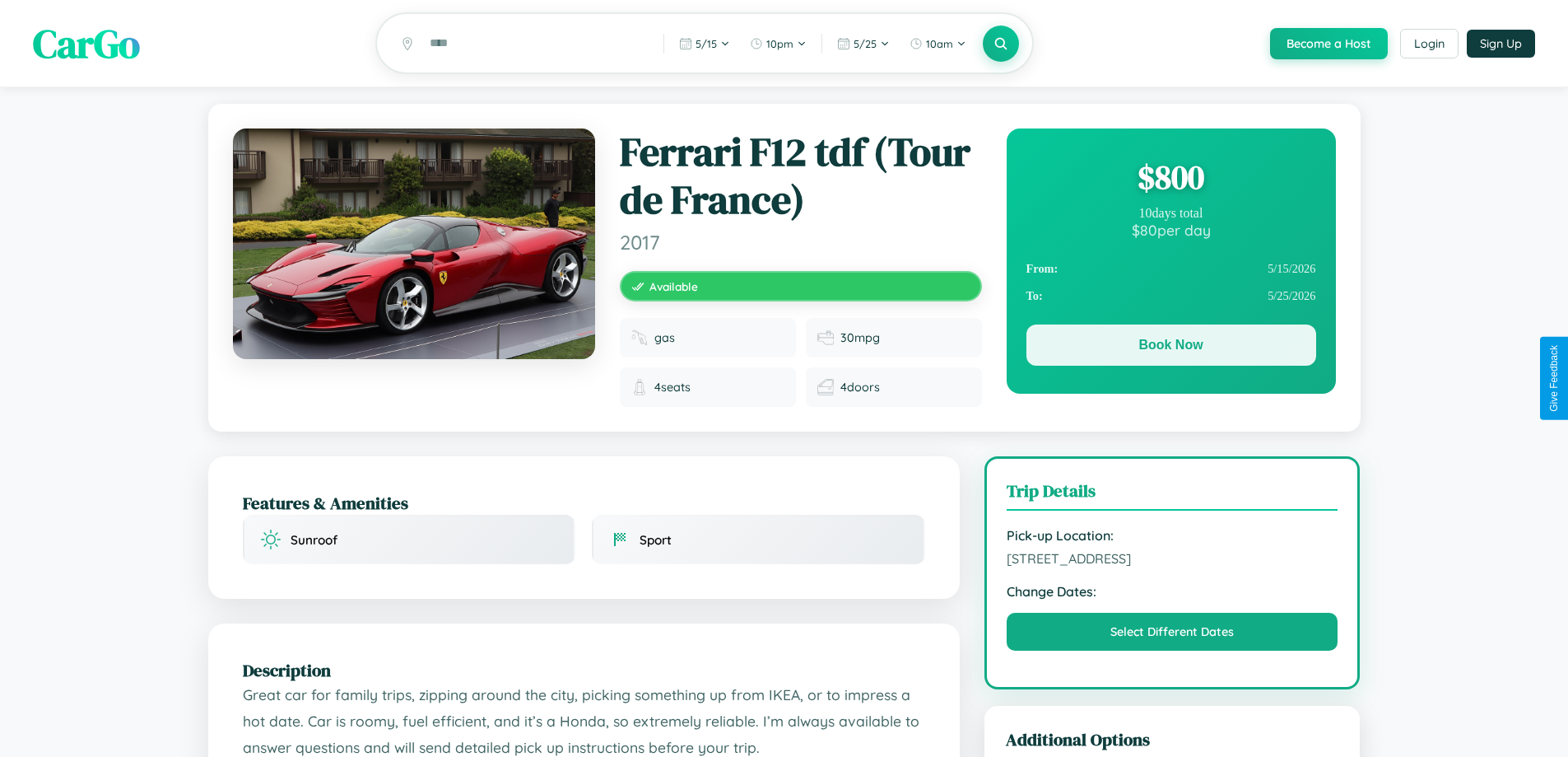
click at [1171, 348] on button "Book Now" at bounding box center [1171, 344] width 290 height 41
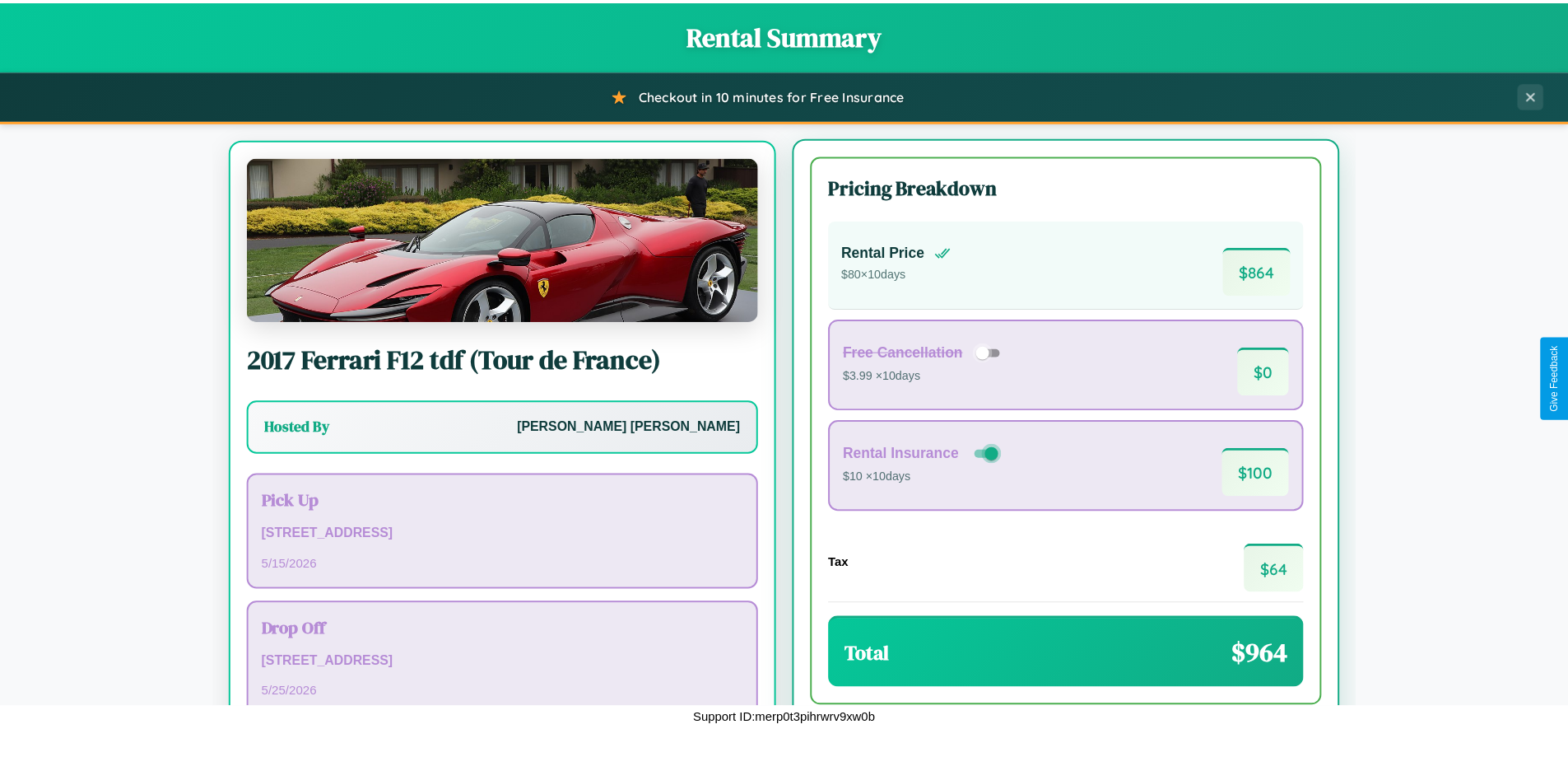
scroll to position [76, 0]
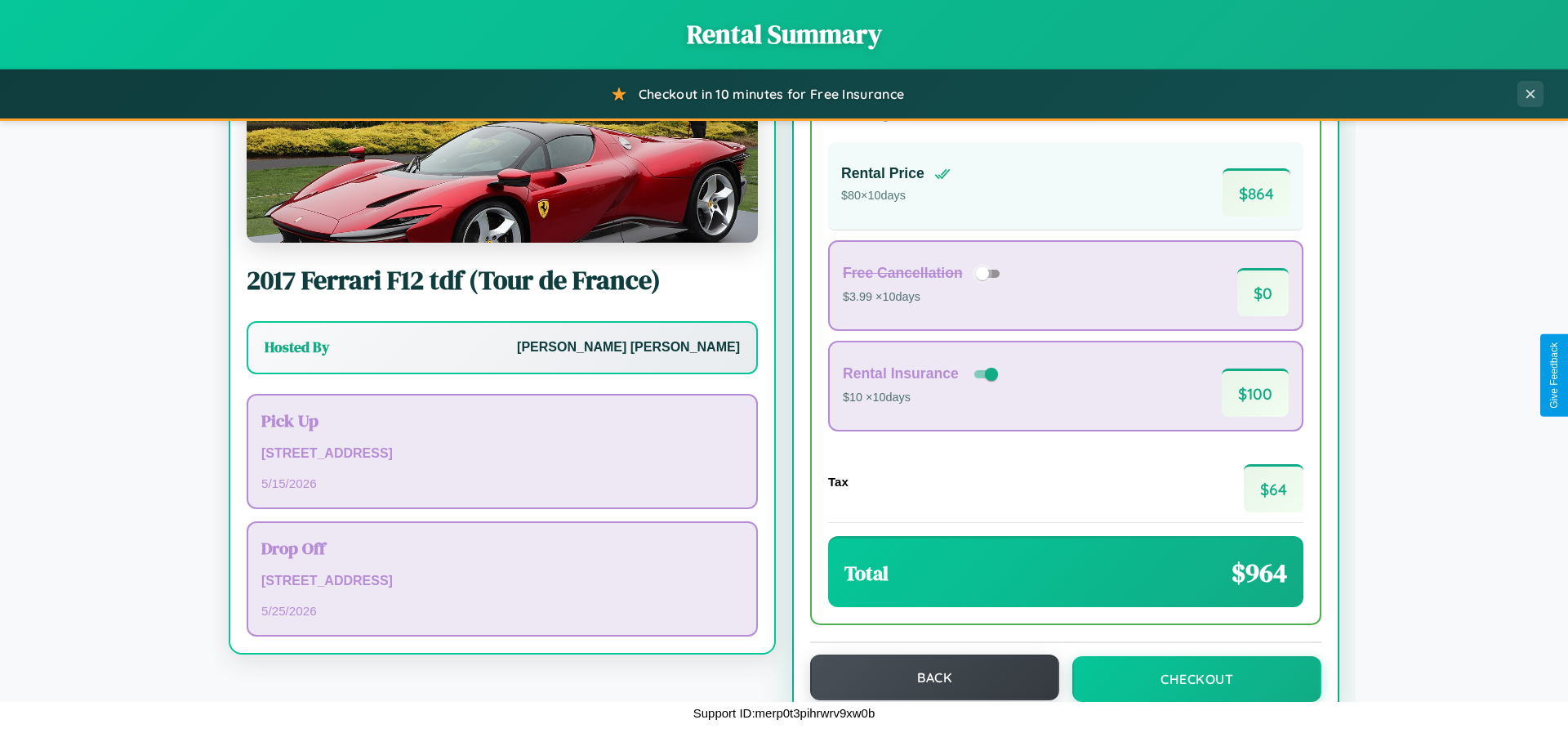
click at [927, 677] on button "Back" at bounding box center [935, 677] width 249 height 46
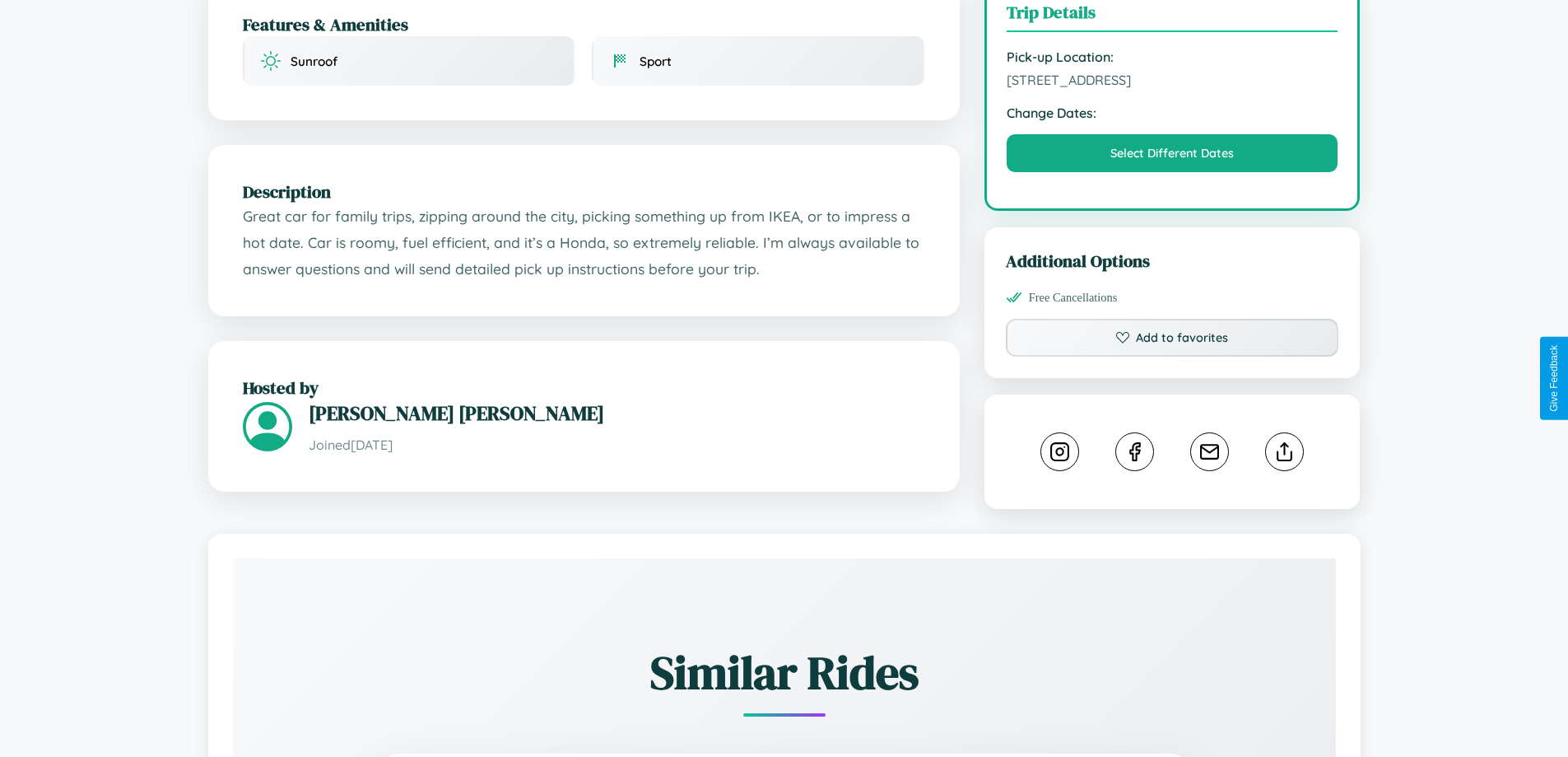
scroll to position [985, 0]
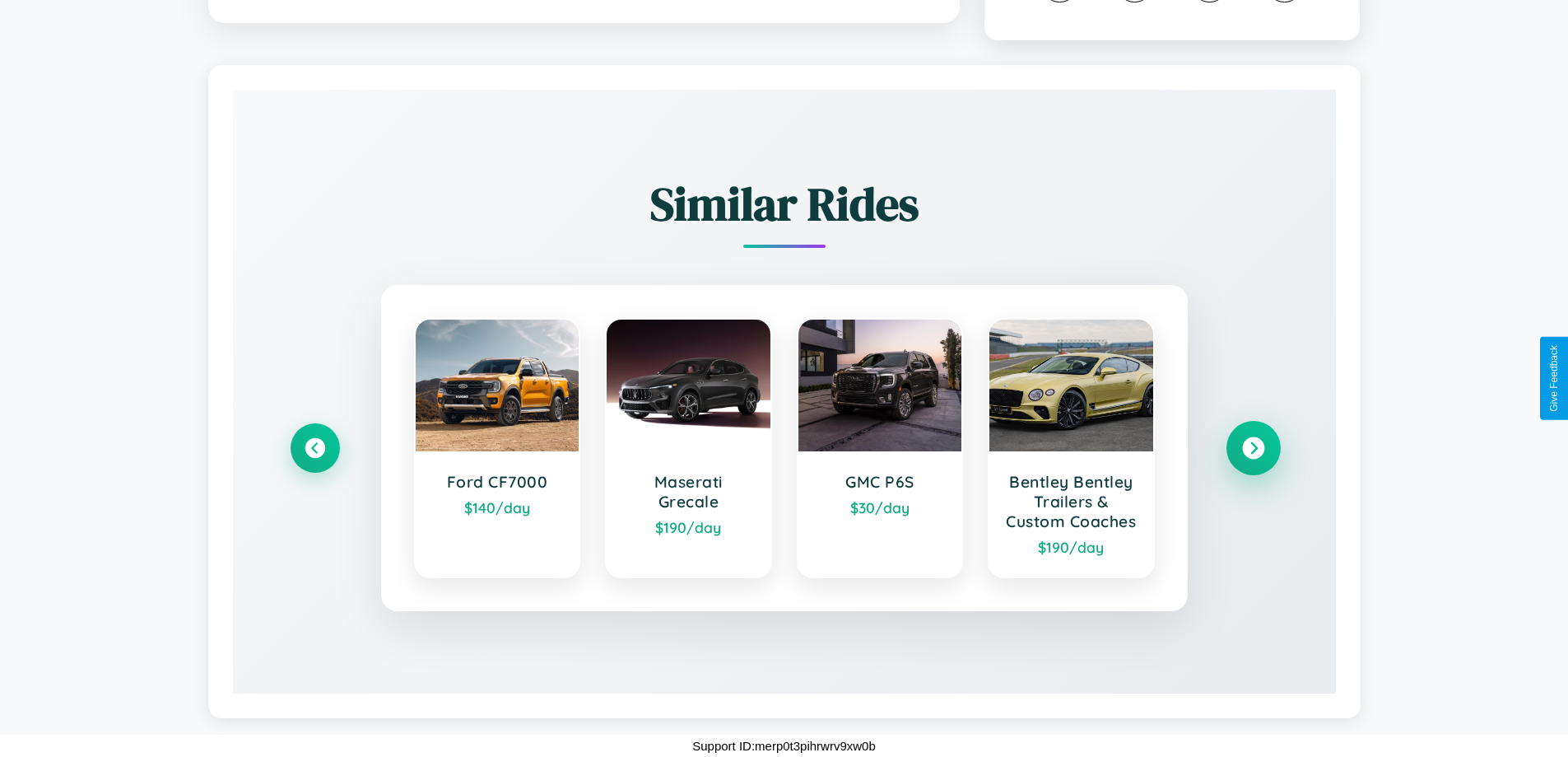
click at [1253, 438] on icon at bounding box center [1253, 447] width 22 height 22
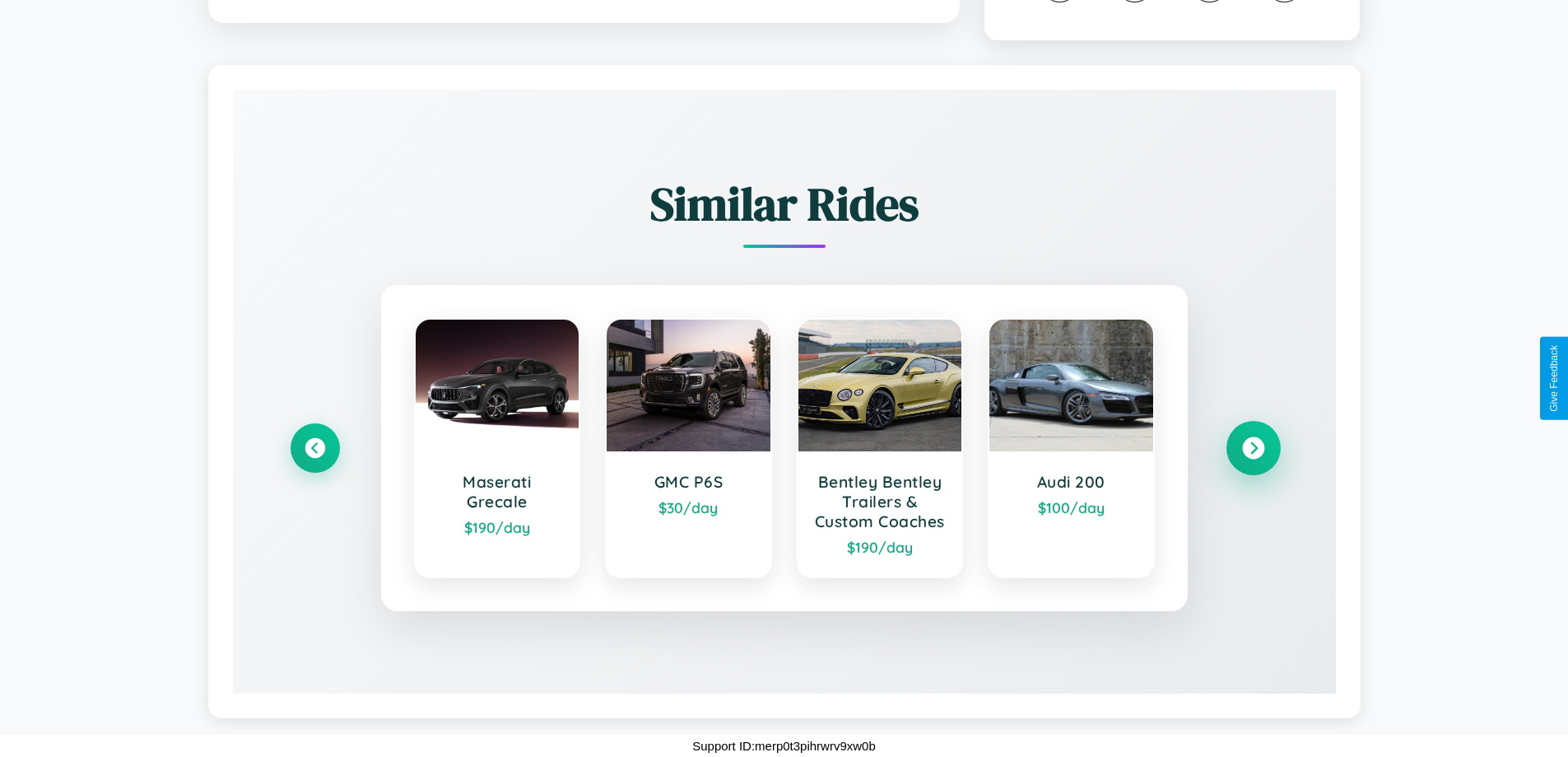
click at [1253, 438] on icon at bounding box center [1253, 447] width 22 height 22
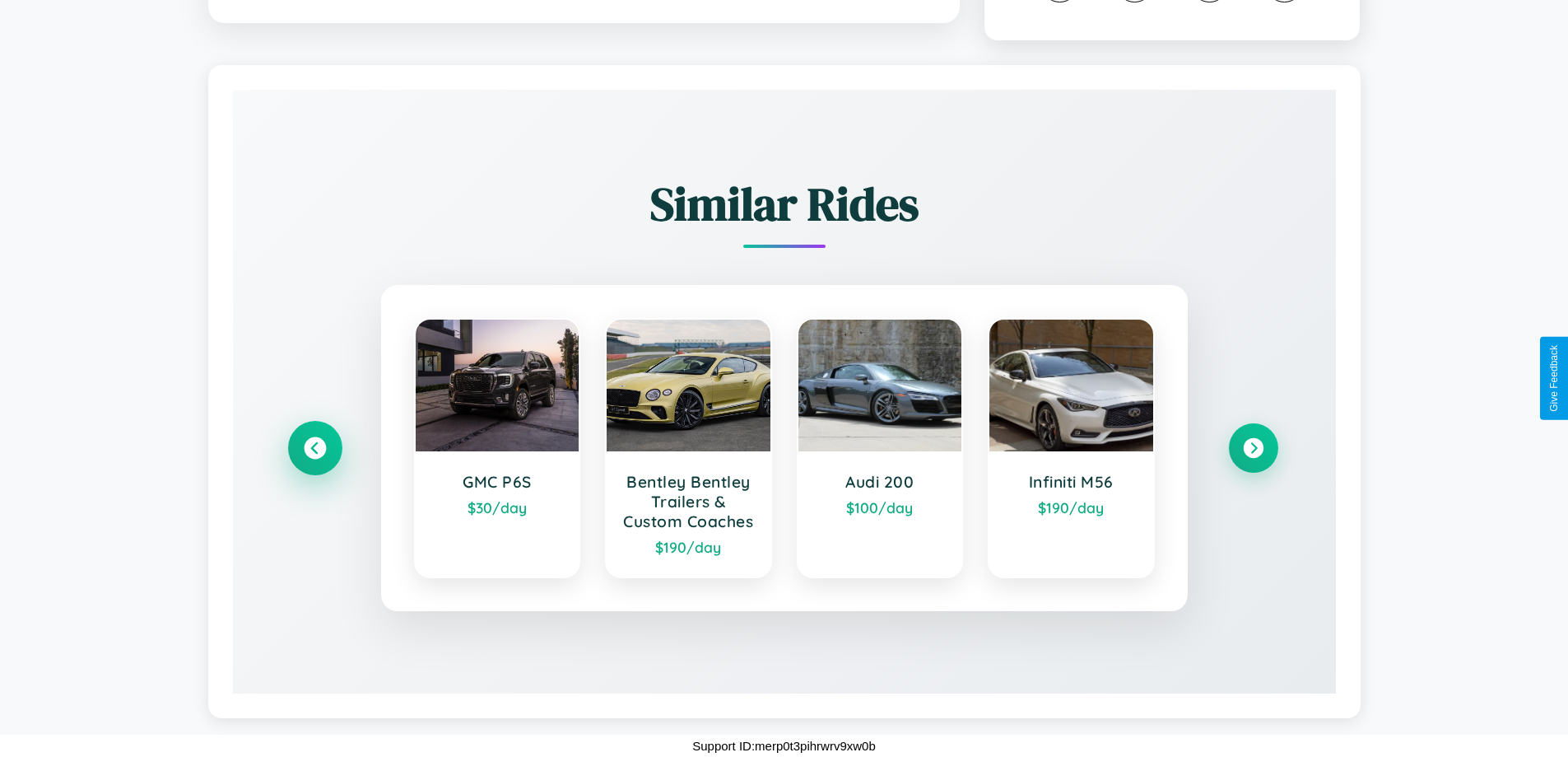
click at [314, 438] on icon at bounding box center [314, 447] width 22 height 22
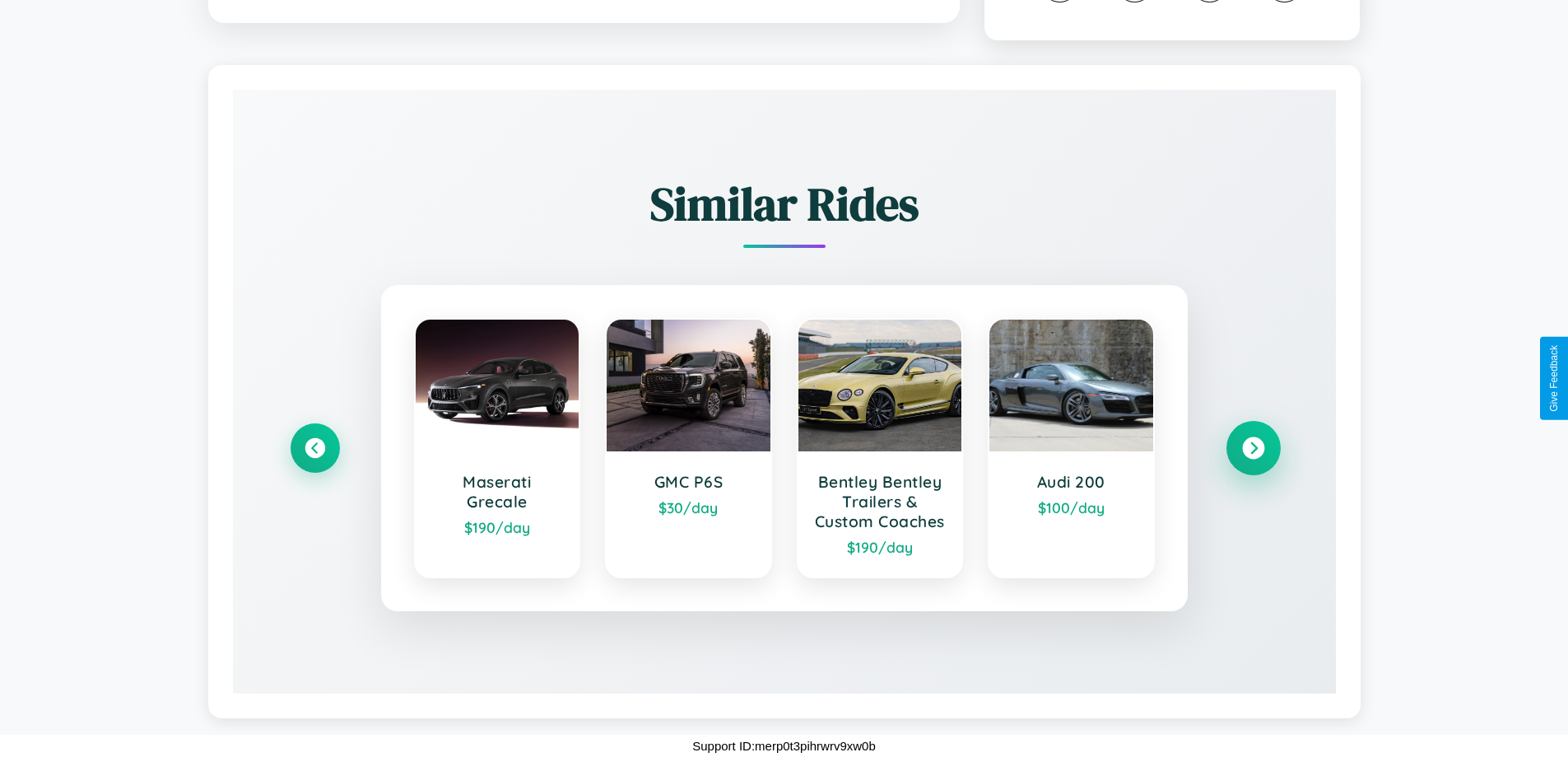
click at [1253, 438] on icon at bounding box center [1253, 447] width 22 height 22
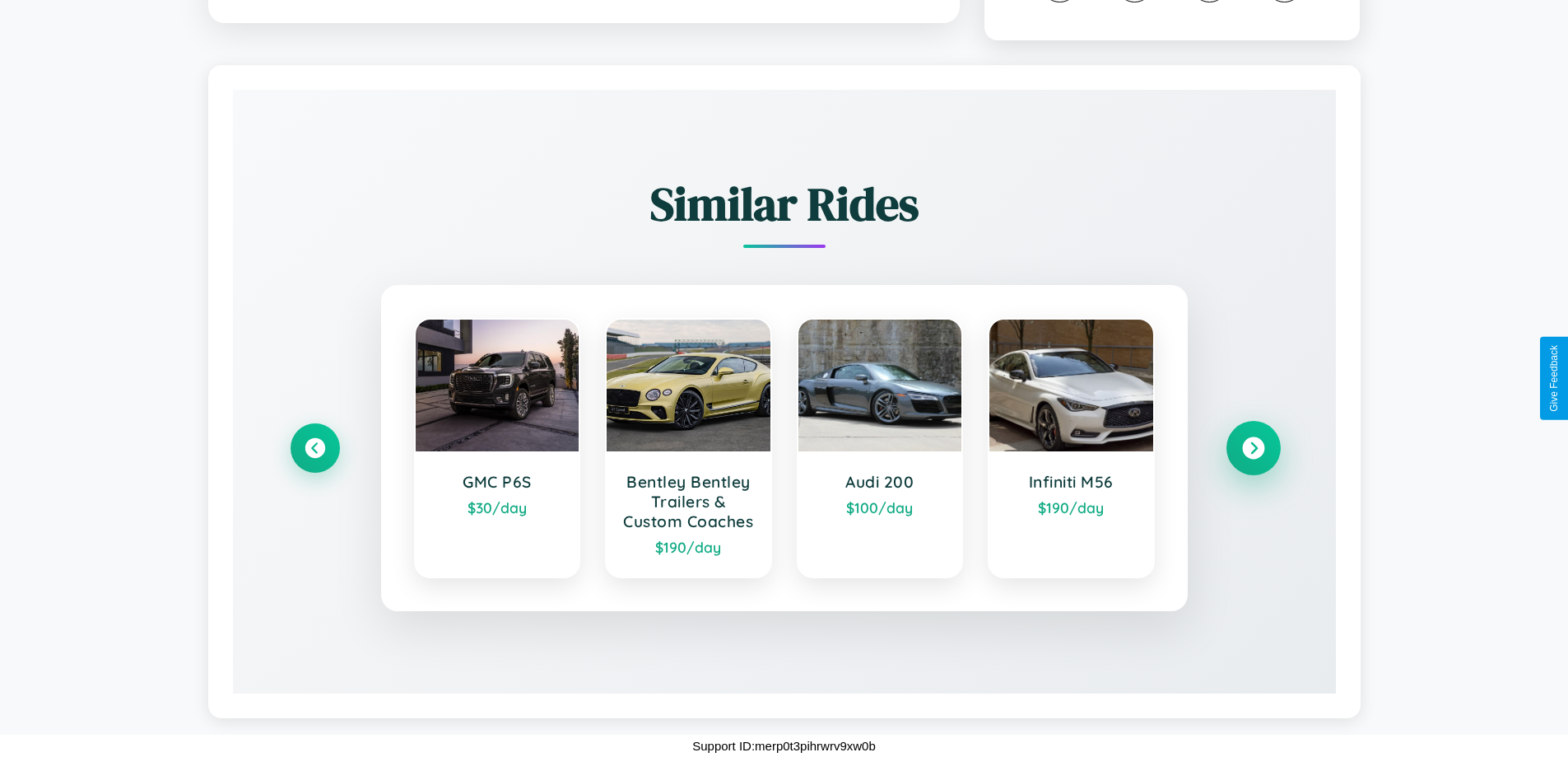
click at [1253, 438] on icon at bounding box center [1253, 447] width 22 height 22
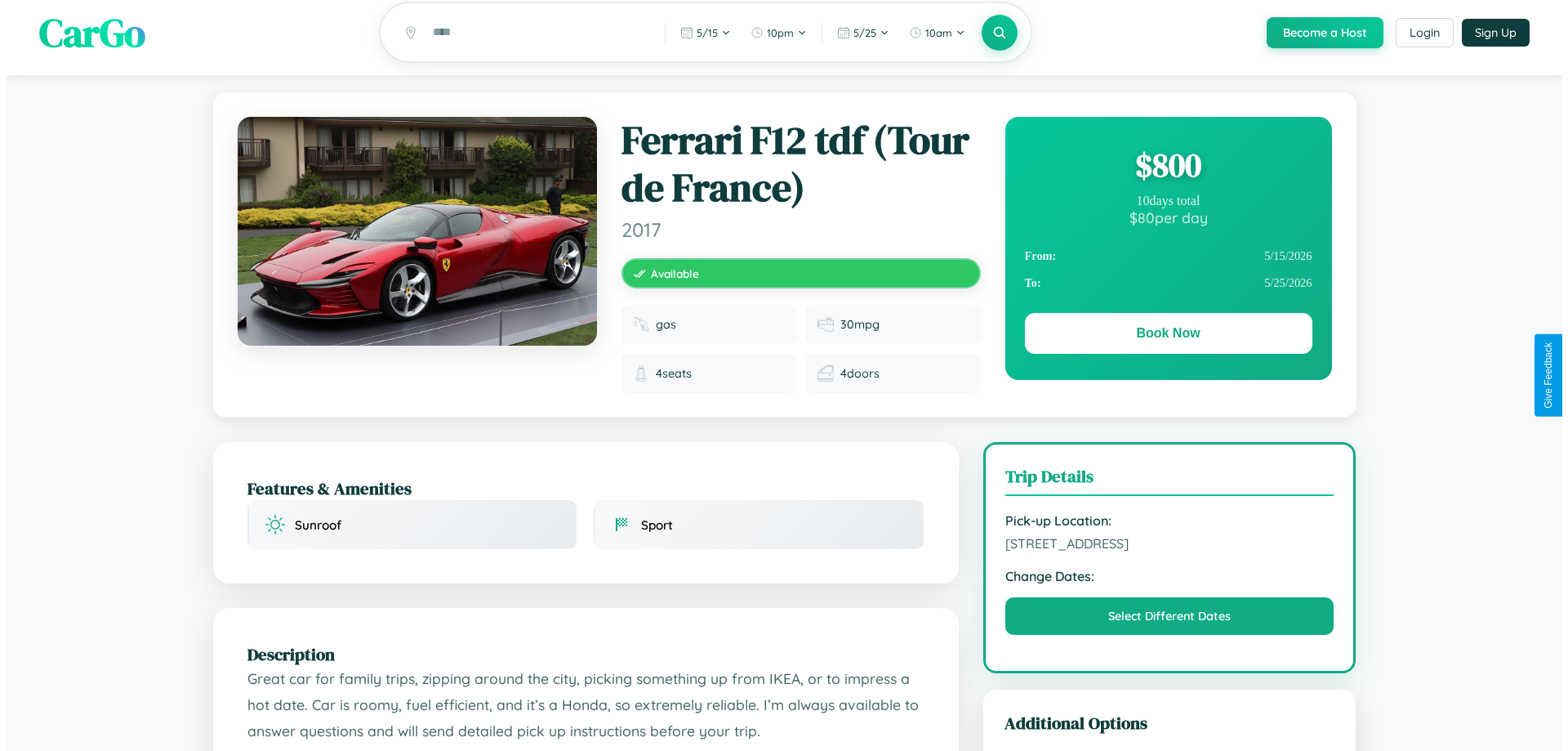
scroll to position [0, 0]
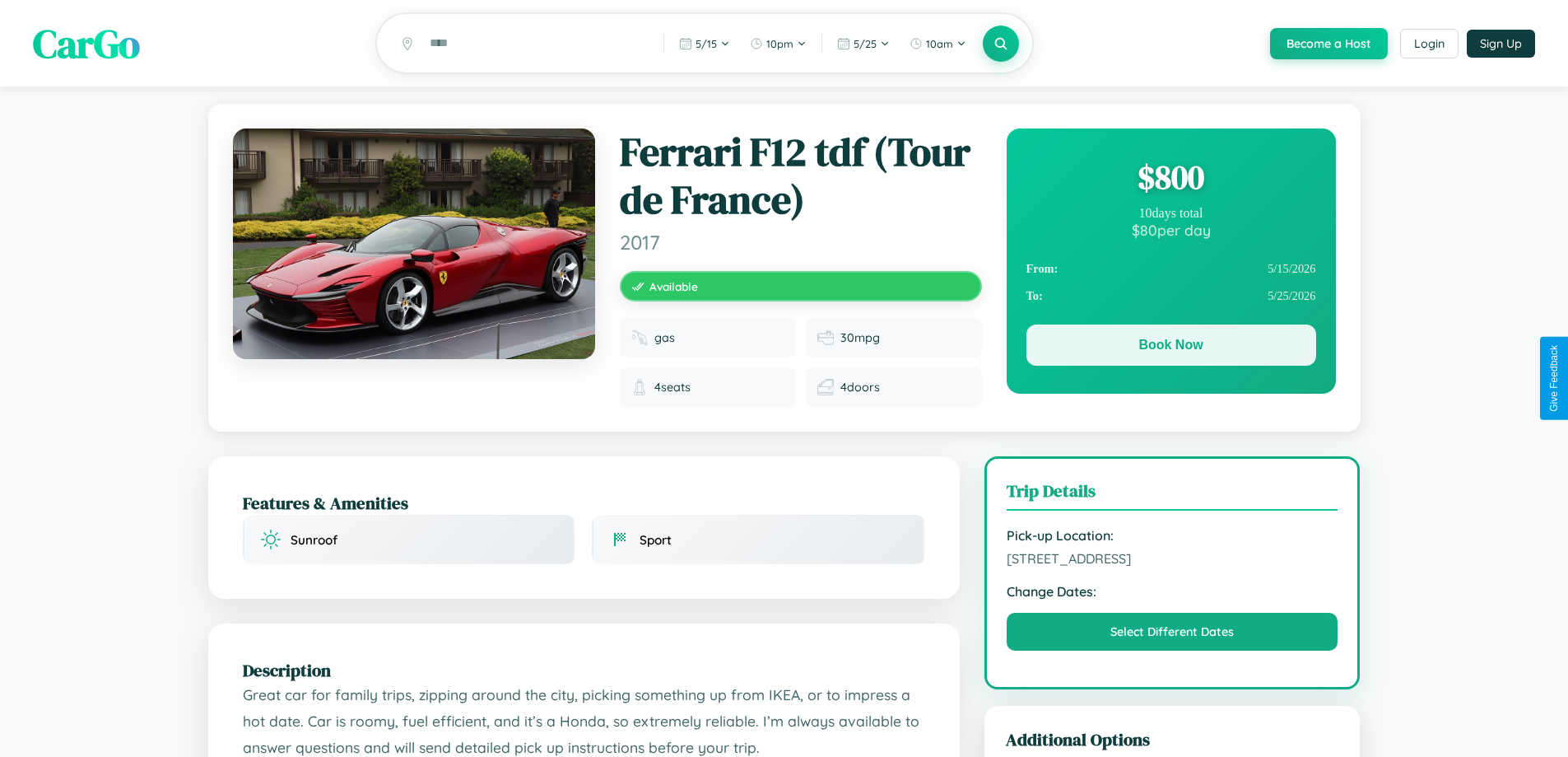
click at [1171, 349] on button "Book Now" at bounding box center [1171, 344] width 290 height 41
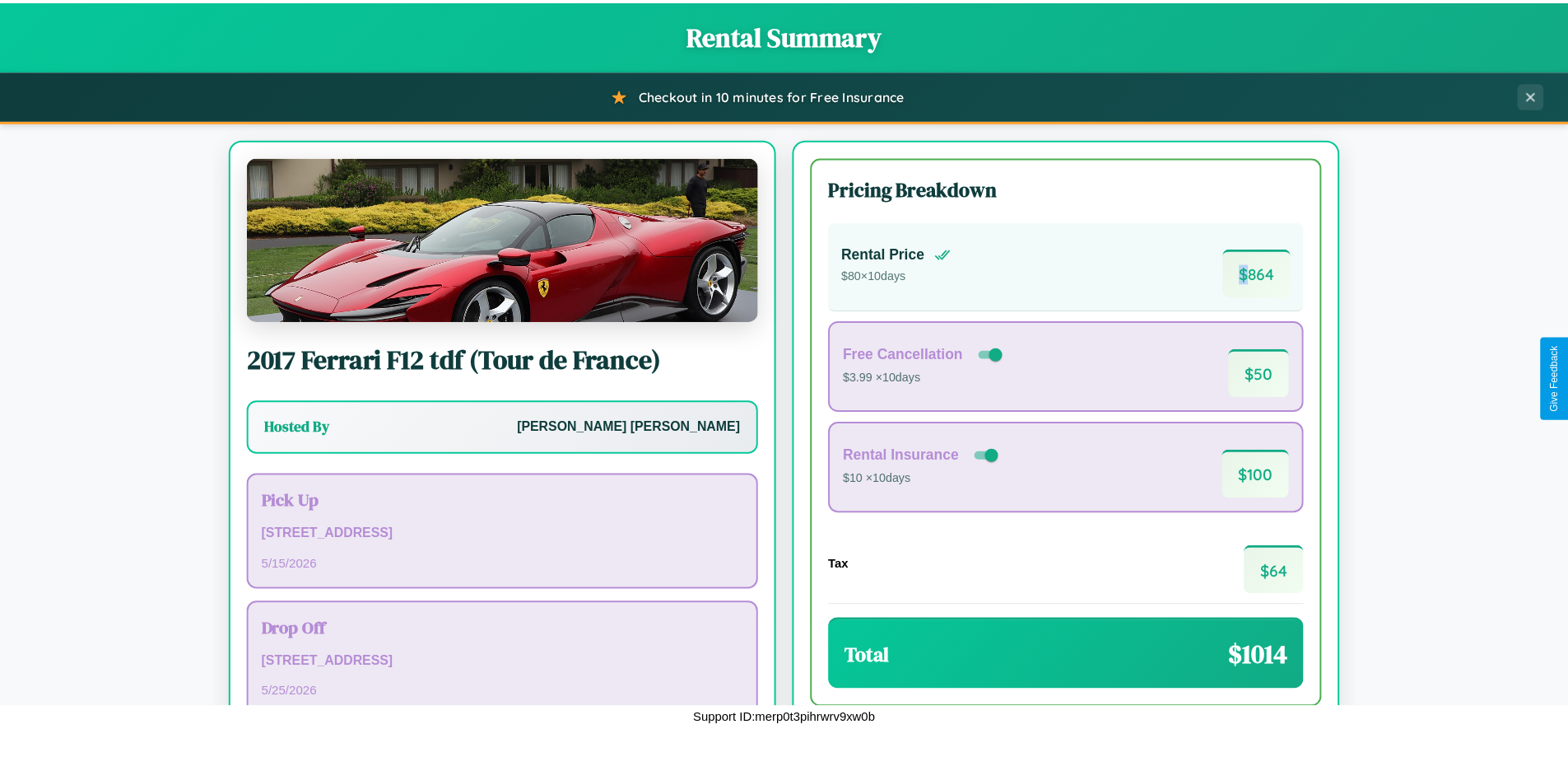
scroll to position [113, 0]
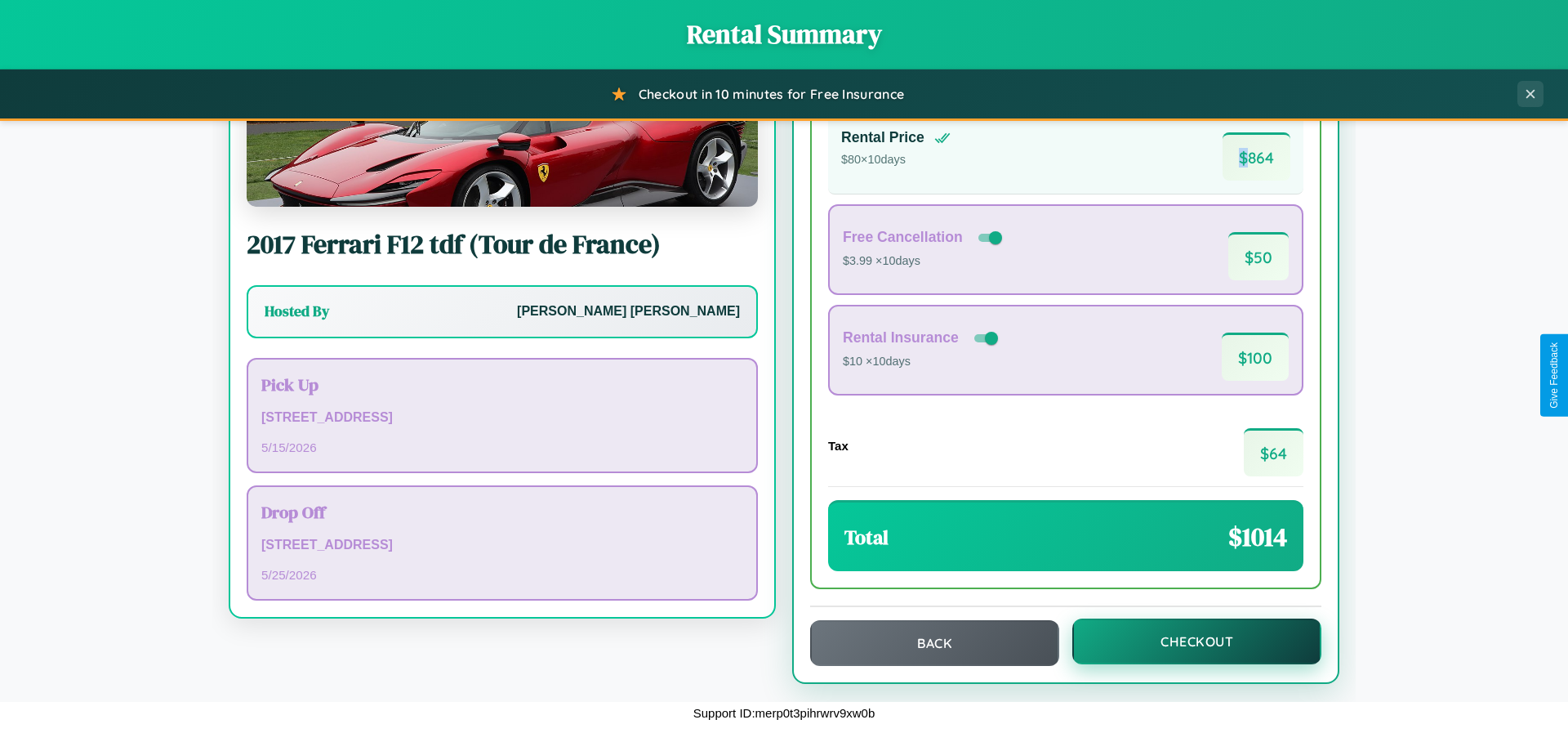
click at [1186, 641] on button "Checkout" at bounding box center [1196, 641] width 249 height 46
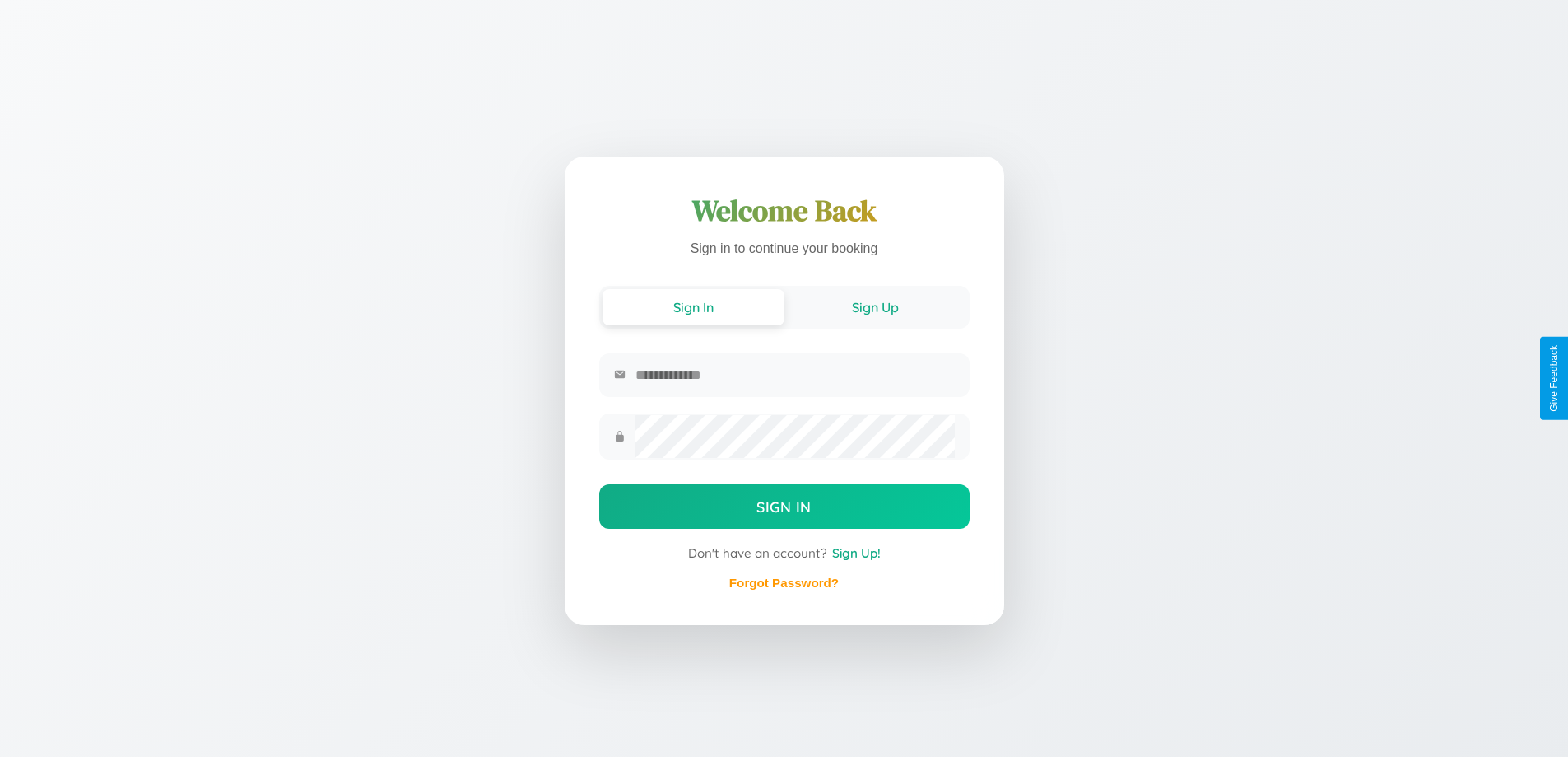
click at [875, 306] on button "Sign Up" at bounding box center [875, 307] width 182 height 36
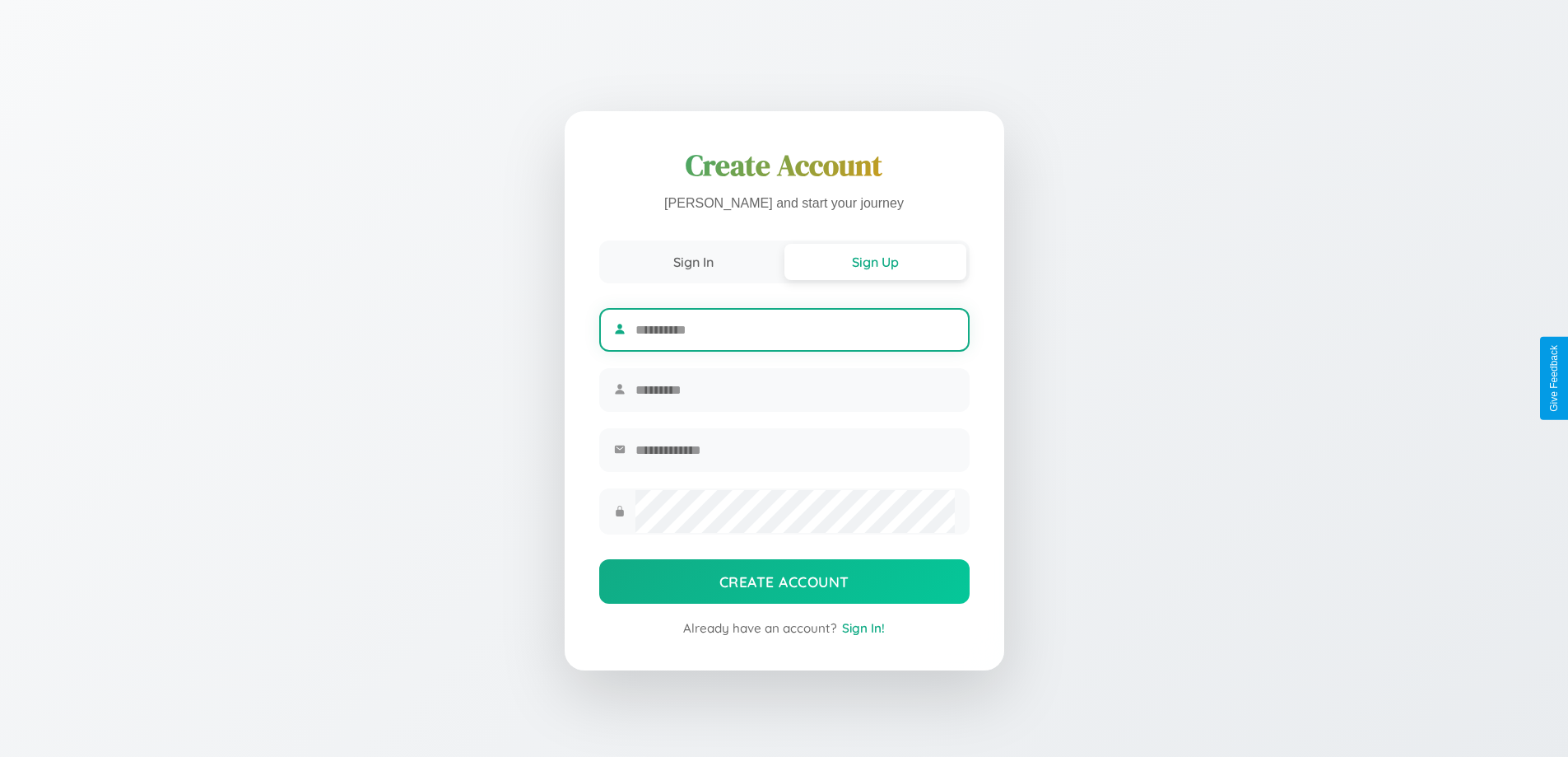
click at [794, 327] on input "text" at bounding box center [794, 330] width 318 height 40
type input "*****"
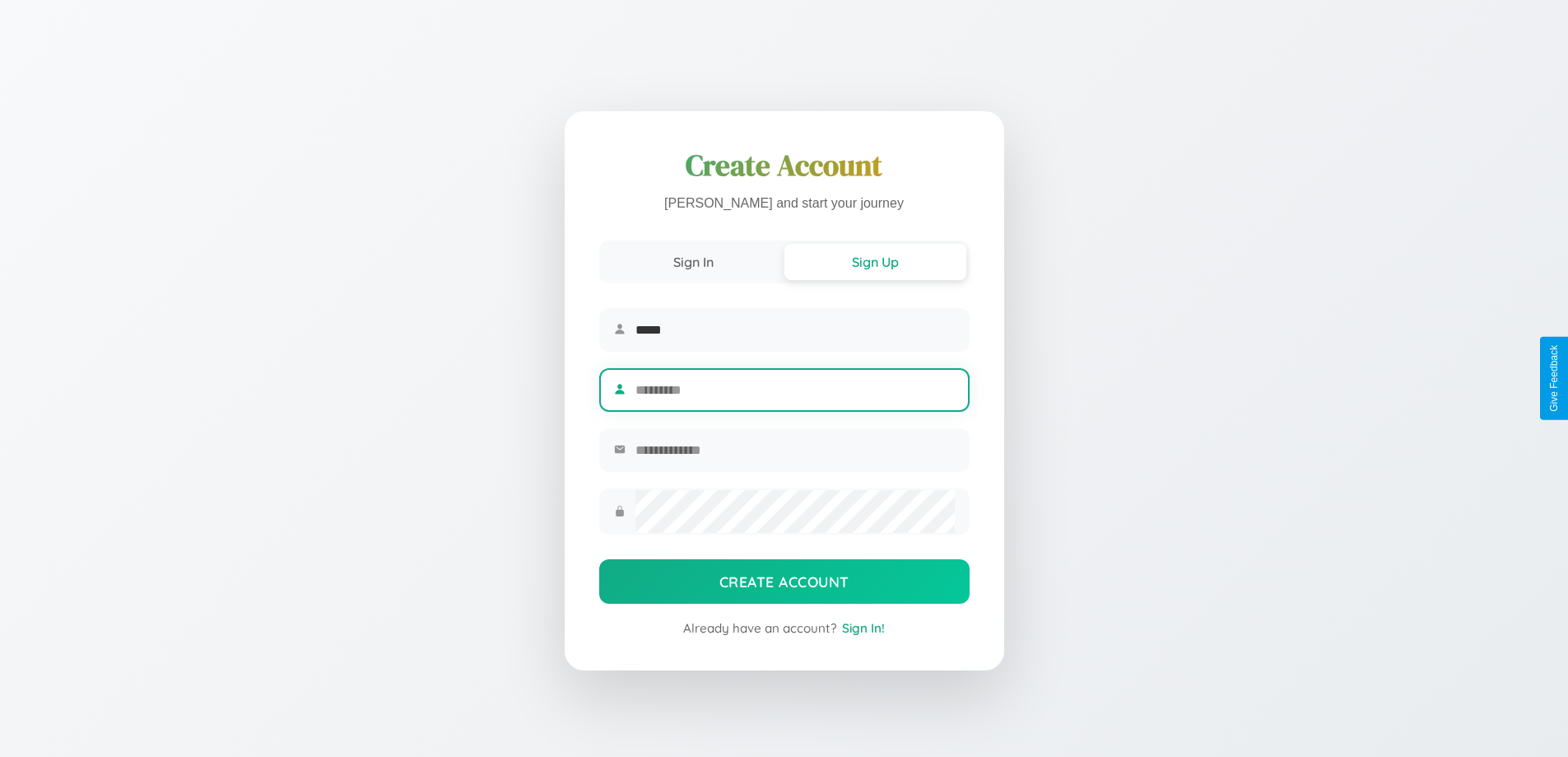
click at [794, 389] on input "text" at bounding box center [794, 390] width 318 height 40
type input "******"
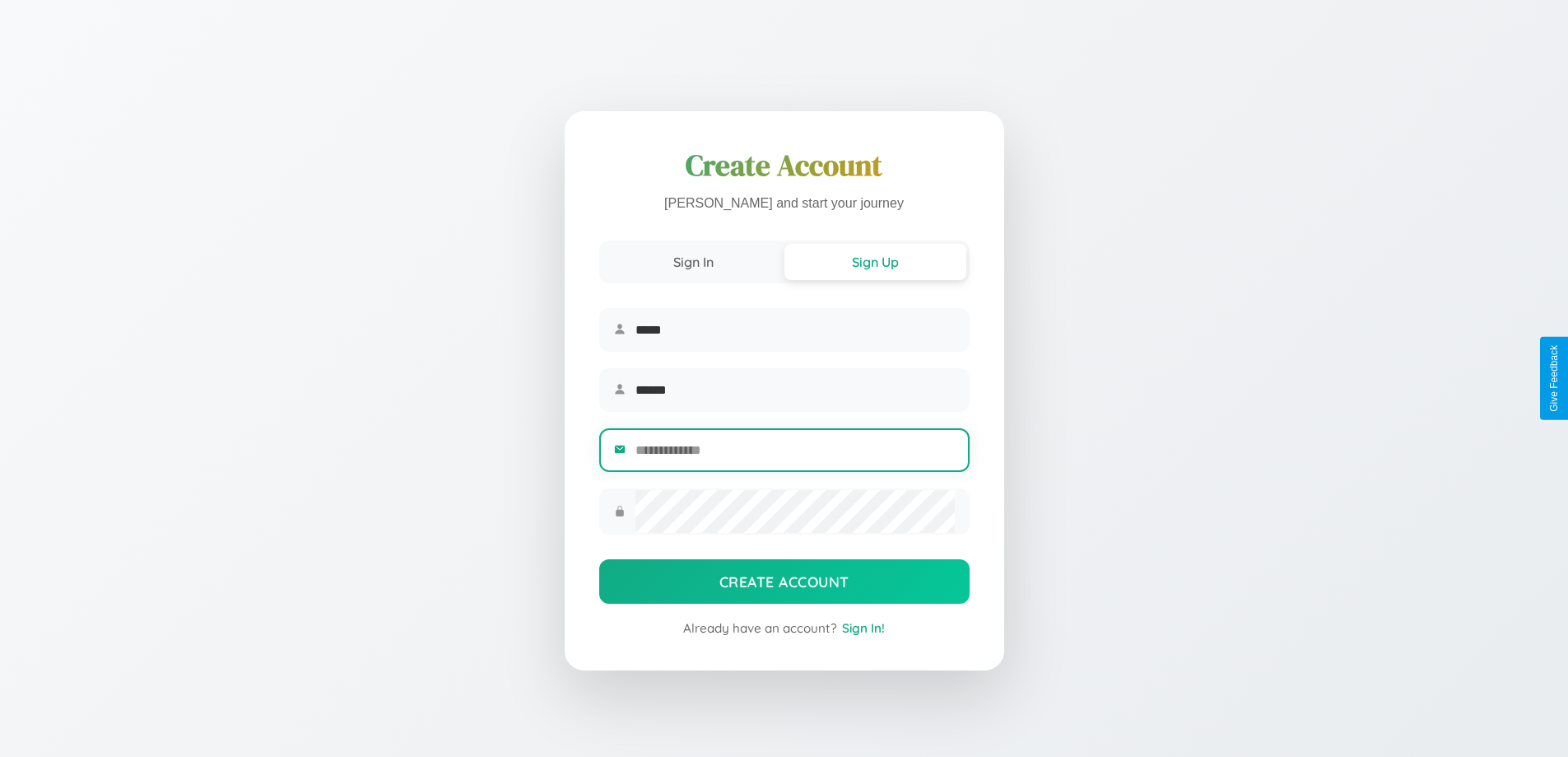
click at [794, 452] on input "email" at bounding box center [794, 450] width 318 height 40
type input "**********"
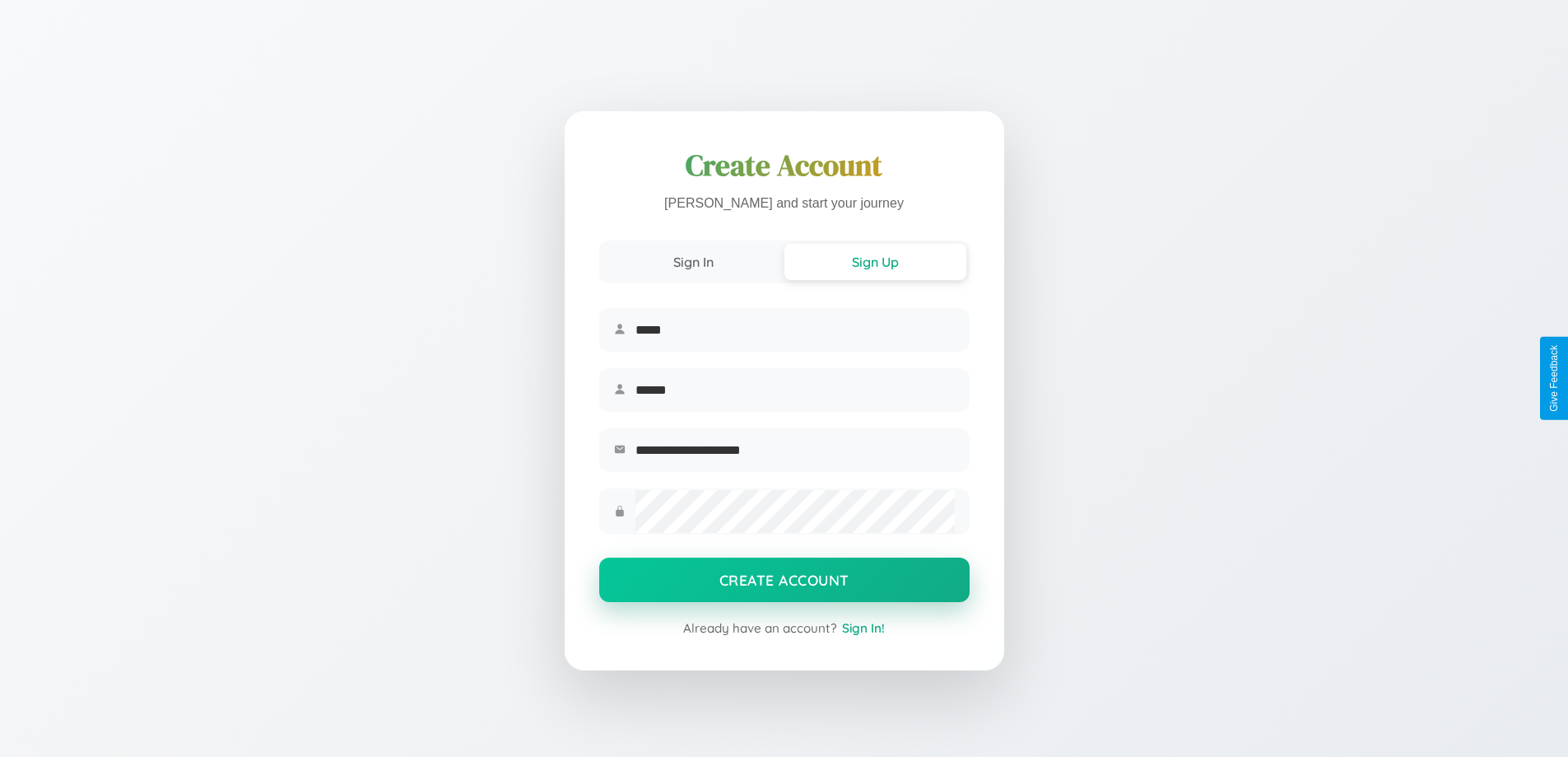
click at [784, 585] on button "Create Account" at bounding box center [784, 579] width 371 height 45
